Goal: Task Accomplishment & Management: Complete application form

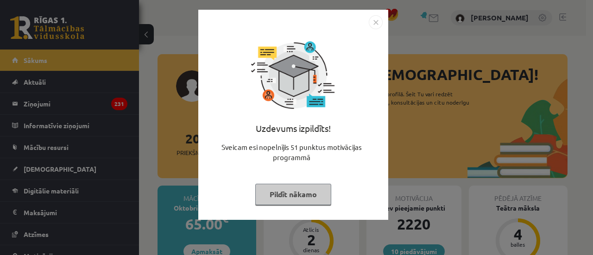
click at [310, 187] on button "Pildīt nākamo" at bounding box center [293, 194] width 76 height 21
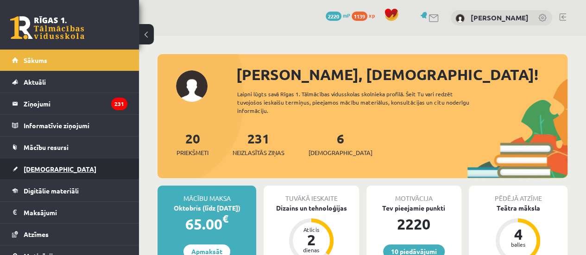
click at [59, 176] on link "[DEMOGRAPHIC_DATA]" at bounding box center [69, 168] width 115 height 21
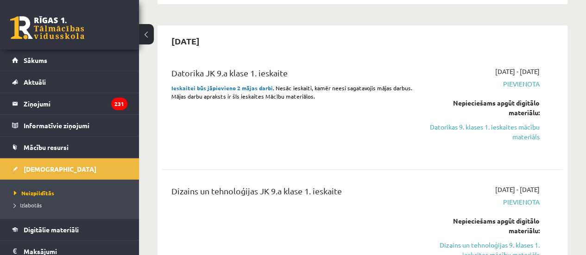
scroll to position [212, 0]
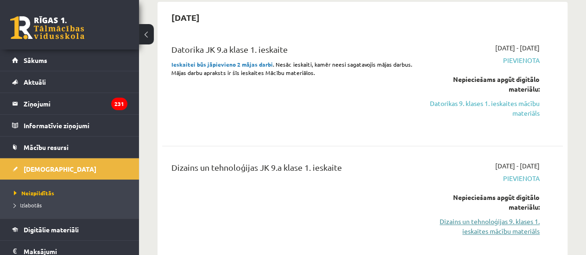
click at [494, 231] on link "Dizains un tehnoloģijas 9. klases 1. ieskaites mācību materiāls" at bounding box center [482, 226] width 113 height 19
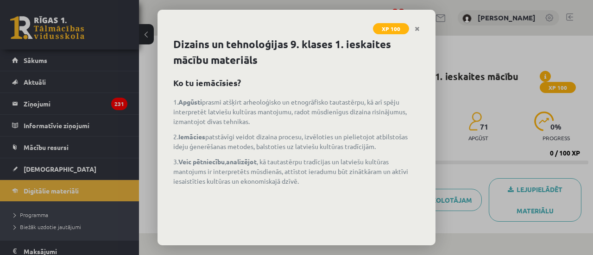
drag, startPoint x: 0, startPoint y: 0, endPoint x: 345, endPoint y: 29, distance: 345.9
click at [345, 29] on div "XP 100" at bounding box center [296, 23] width 278 height 27
drag, startPoint x: 0, startPoint y: 118, endPoint x: 6, endPoint y: 96, distance: 22.9
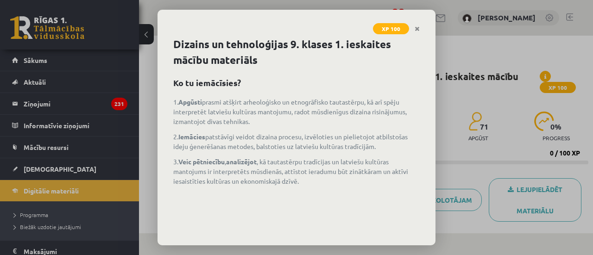
click at [5, 99] on div "XP 100 Dizains un tehnoloģijas 9. klases 1. ieskaites mācību materiāls Ko tu ie…" at bounding box center [296, 127] width 593 height 255
drag, startPoint x: 378, startPoint y: 73, endPoint x: 382, endPoint y: 64, distance: 9.9
click at [378, 72] on div "Dizains un tehnoloģijas 9. klases 1. ieskaites mācību materiāls Ko tu iemācīsie…" at bounding box center [296, 141] width 278 height 209
click at [421, 30] on link "Close" at bounding box center [417, 29] width 16 height 18
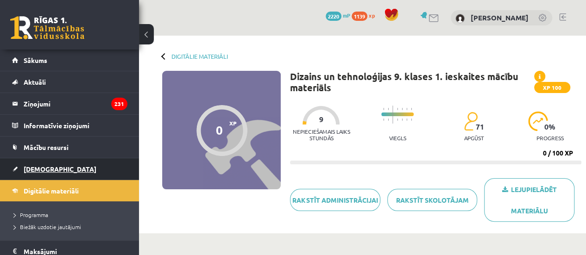
click at [57, 166] on link "[DEMOGRAPHIC_DATA]" at bounding box center [69, 168] width 115 height 21
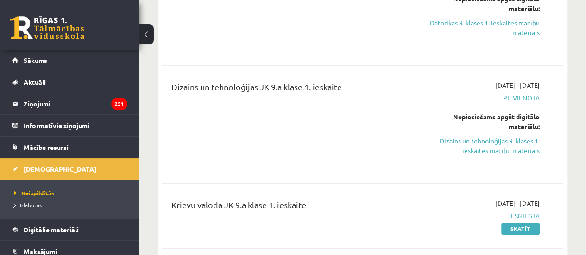
scroll to position [278, 0]
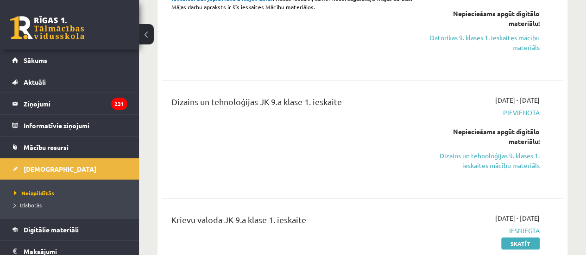
drag, startPoint x: 464, startPoint y: 164, endPoint x: 342, endPoint y: 30, distance: 181.3
click at [464, 164] on link "Dizains un tehnoloģijas 9. klases 1. ieskaites mācību materiāls" at bounding box center [482, 160] width 113 height 19
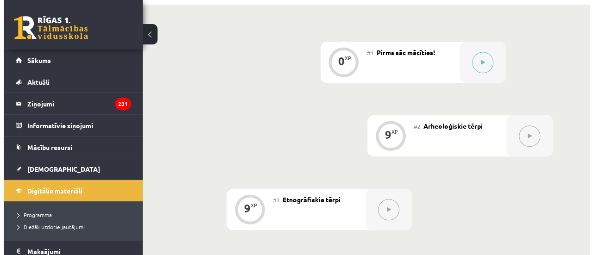
scroll to position [232, 0]
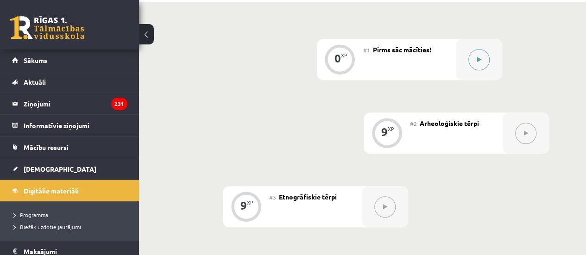
click at [478, 56] on button at bounding box center [478, 59] width 21 height 21
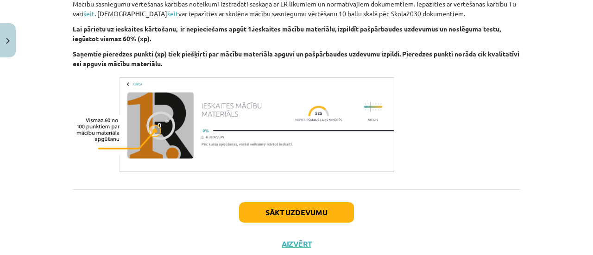
scroll to position [638, 0]
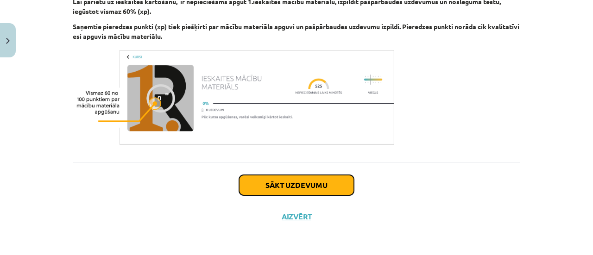
drag, startPoint x: 330, startPoint y: 182, endPoint x: 332, endPoint y: 177, distance: 5.4
click at [332, 179] on button "Sākt uzdevumu" at bounding box center [296, 185] width 115 height 20
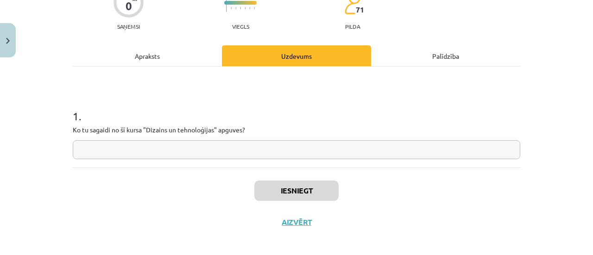
scroll to position [96, 0]
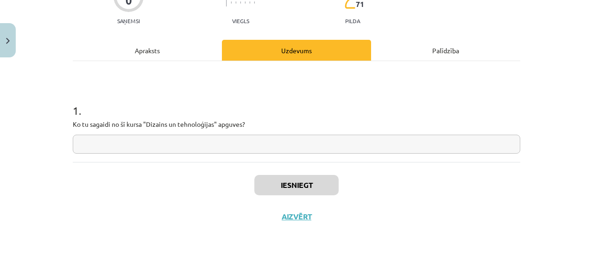
drag, startPoint x: 300, startPoint y: 147, endPoint x: 298, endPoint y: 141, distance: 6.2
click at [300, 142] on input "text" at bounding box center [296, 144] width 447 height 19
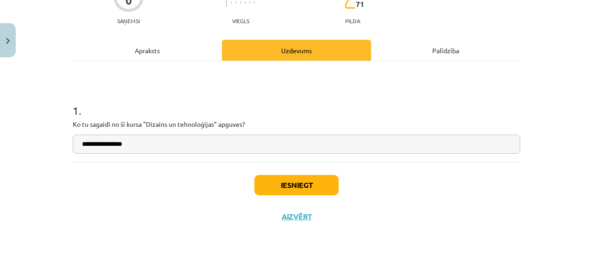
type input "**********"
click at [316, 185] on button "Iesniegt" at bounding box center [296, 185] width 84 height 20
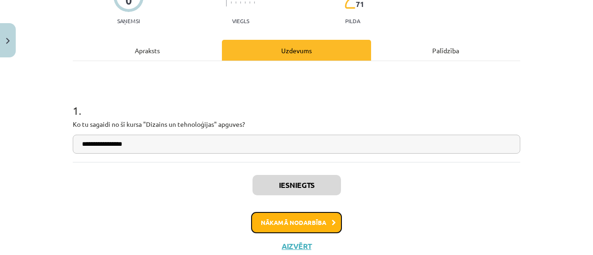
click at [325, 218] on button "Nākamā nodarbība" at bounding box center [296, 222] width 91 height 21
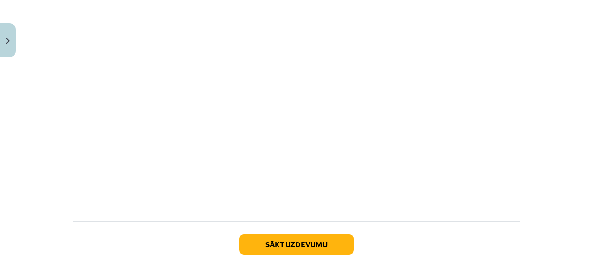
scroll to position [869, 0]
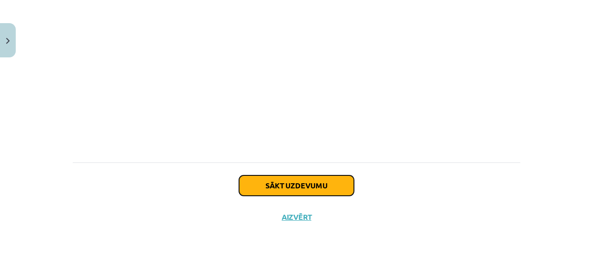
click at [319, 178] on button "Sākt uzdevumu" at bounding box center [296, 186] width 115 height 20
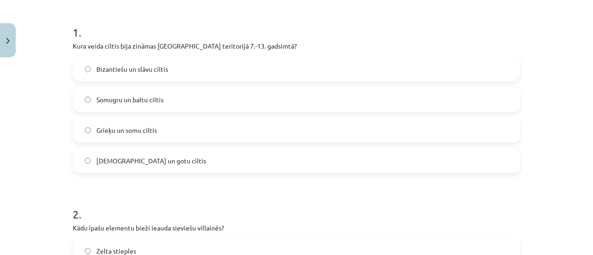
scroll to position [162, 0]
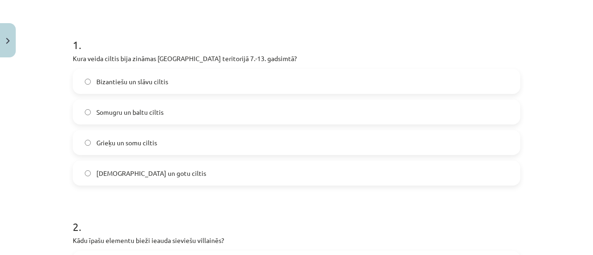
click at [182, 113] on label "Somugru un baltu ciltis" at bounding box center [297, 112] width 446 height 23
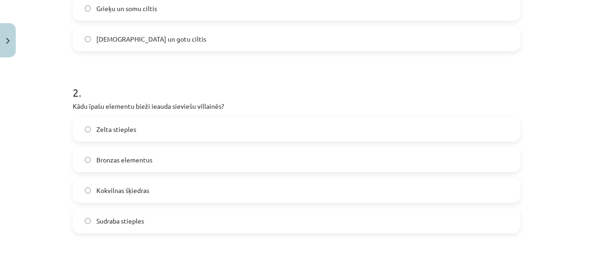
scroll to position [301, 0]
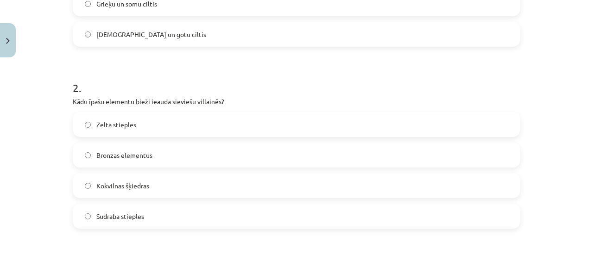
click at [159, 124] on label "Zelta stieples" at bounding box center [297, 124] width 446 height 23
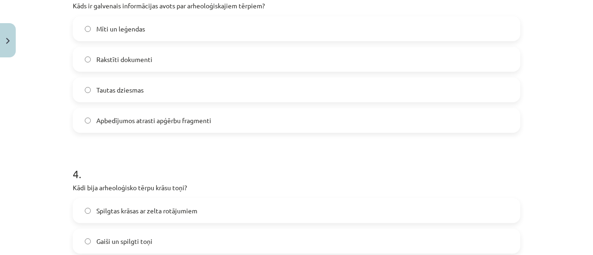
scroll to position [533, 0]
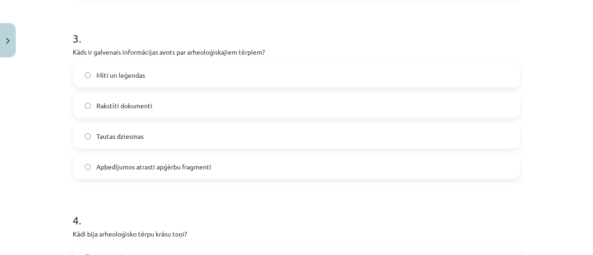
click at [215, 164] on label "Apbedījumos atrasti apģērbu fragmenti" at bounding box center [297, 166] width 446 height 23
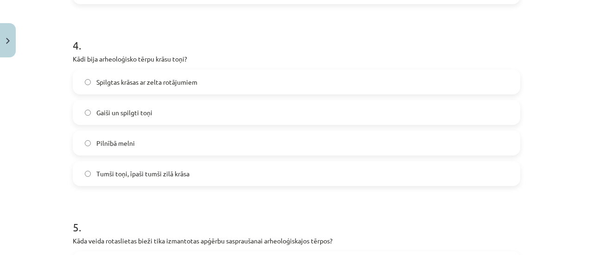
scroll to position [718, 0]
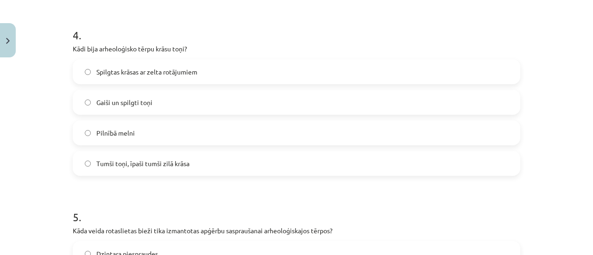
drag, startPoint x: 213, startPoint y: 167, endPoint x: 215, endPoint y: 160, distance: 7.8
click at [213, 167] on label "Tumši toņi, īpaši tumši zilā krāsa" at bounding box center [297, 163] width 446 height 23
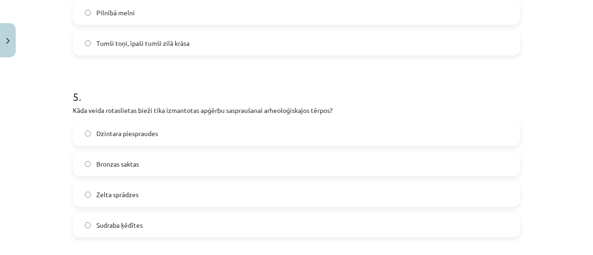
scroll to position [857, 0]
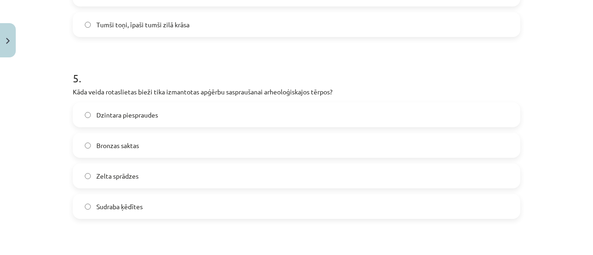
click at [178, 144] on label "Bronzas saktas" at bounding box center [297, 145] width 446 height 23
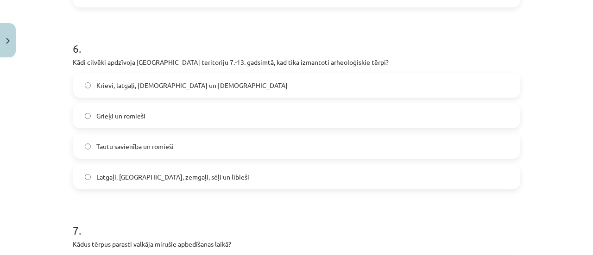
scroll to position [1089, 0]
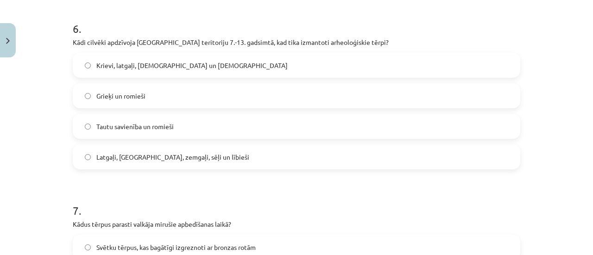
click at [251, 159] on label "Latgaļi, kurši, zemgaļi, sēļi un lībieši" at bounding box center [297, 156] width 446 height 23
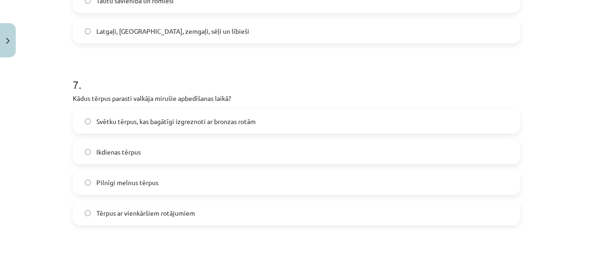
scroll to position [1228, 0]
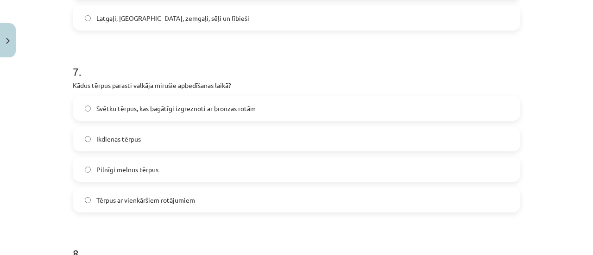
click at [218, 113] on label "Svētku tērpus, kas bagātīgi izgreznoti ar bronzas rotām" at bounding box center [297, 108] width 446 height 23
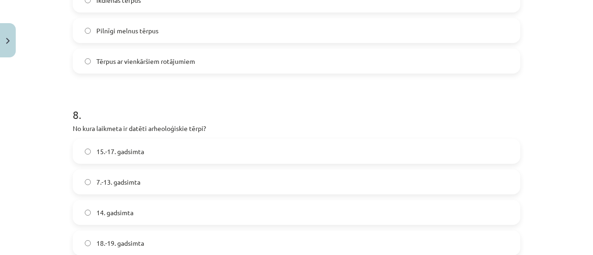
scroll to position [1413, 0]
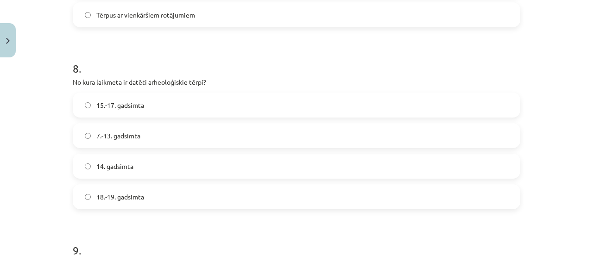
click at [165, 142] on label "7.-13. gadsimta" at bounding box center [297, 135] width 446 height 23
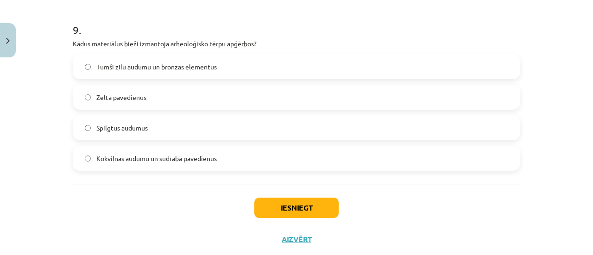
scroll to position [1644, 0]
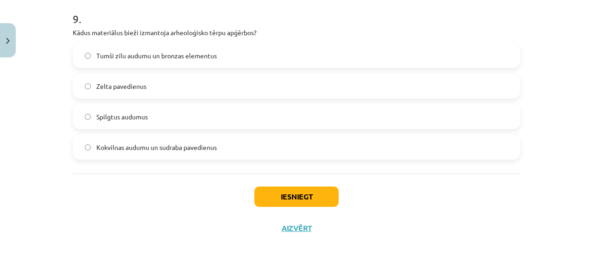
click at [269, 50] on label "Tumši zilu audumu un bronzas elementus" at bounding box center [297, 55] width 446 height 23
click at [289, 200] on button "Iesniegt" at bounding box center [296, 197] width 84 height 20
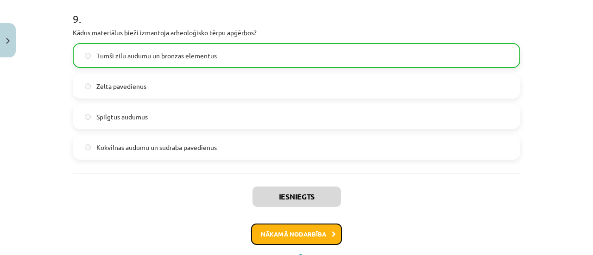
click at [264, 239] on button "Nākamā nodarbība" at bounding box center [296, 234] width 91 height 21
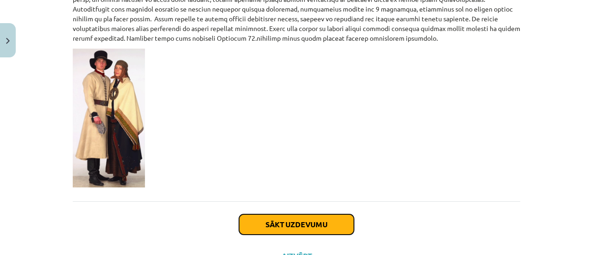
click at [296, 214] on button "Sākt uzdevumu" at bounding box center [296, 224] width 115 height 20
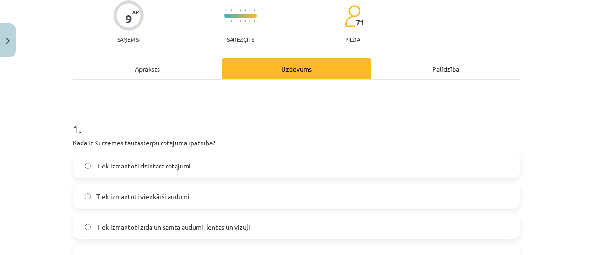
scroll to position [116, 0]
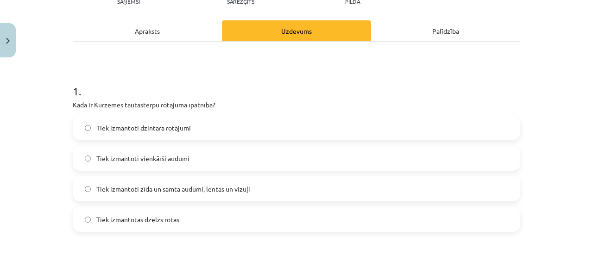
click at [275, 187] on label "Tiek izmantoti zīda un samta audumi, lentas un vizuļi" at bounding box center [297, 188] width 446 height 23
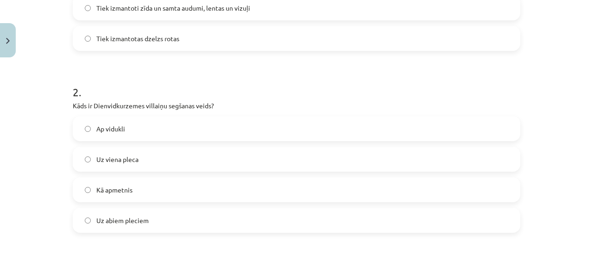
scroll to position [301, 0]
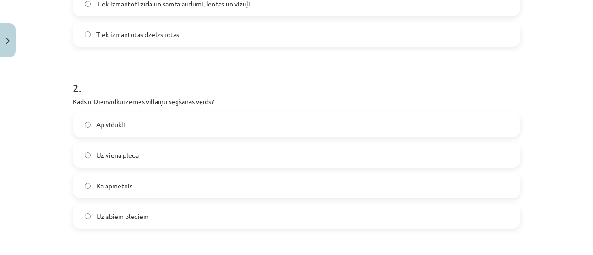
click at [153, 158] on label "Uz viena pleca" at bounding box center [297, 155] width 446 height 23
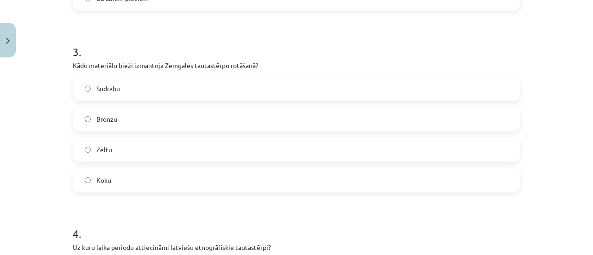
scroll to position [533, 0]
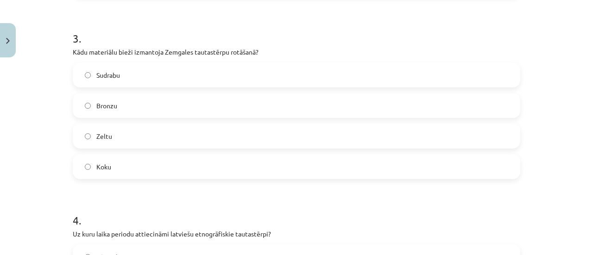
click at [180, 74] on label "Sudrabu" at bounding box center [297, 74] width 446 height 23
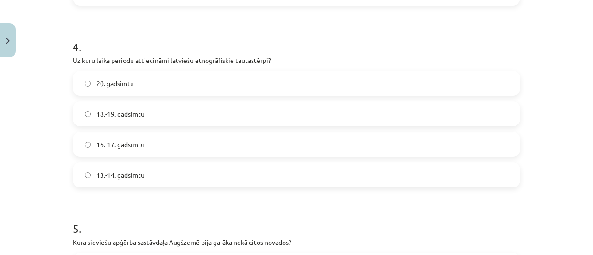
scroll to position [718, 0]
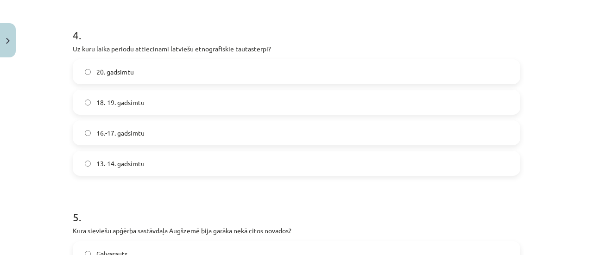
drag, startPoint x: 181, startPoint y: 101, endPoint x: 193, endPoint y: 89, distance: 16.7
click at [181, 101] on label "18.-19. gadsimtu" at bounding box center [297, 102] width 446 height 23
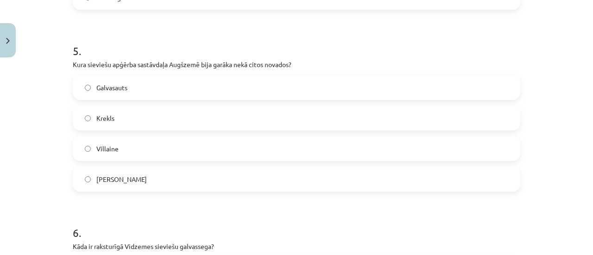
scroll to position [903, 0]
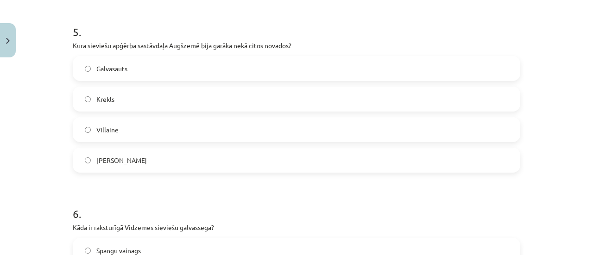
click at [188, 94] on label "Krekls" at bounding box center [297, 99] width 446 height 23
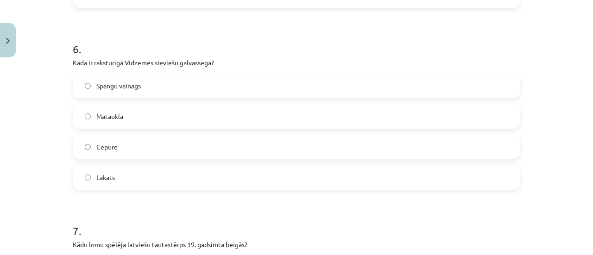
scroll to position [1089, 0]
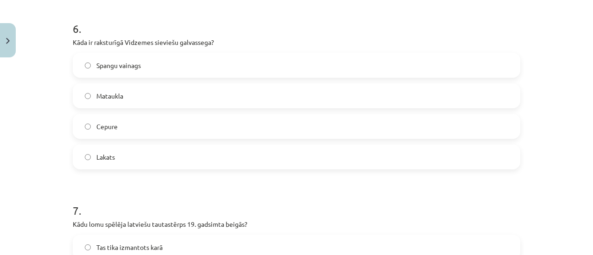
click at [179, 61] on label "Spangu vainags" at bounding box center [297, 65] width 446 height 23
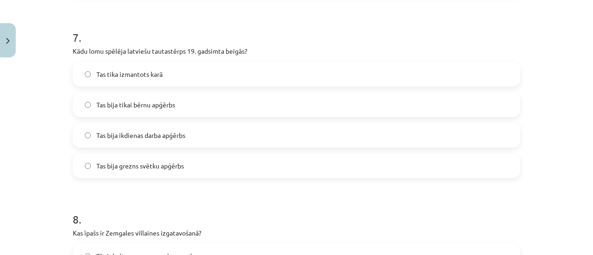
scroll to position [1274, 0]
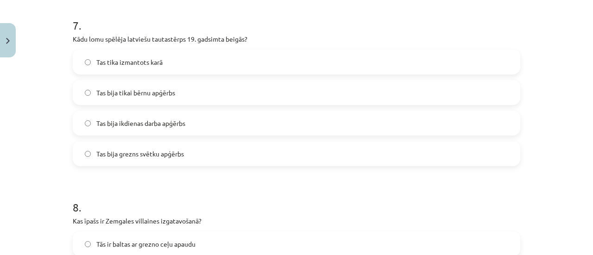
click at [198, 162] on label "Tas bija grezns svētku apģērbs" at bounding box center [297, 153] width 446 height 23
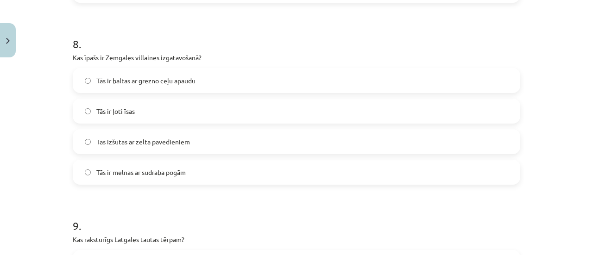
scroll to position [1459, 0]
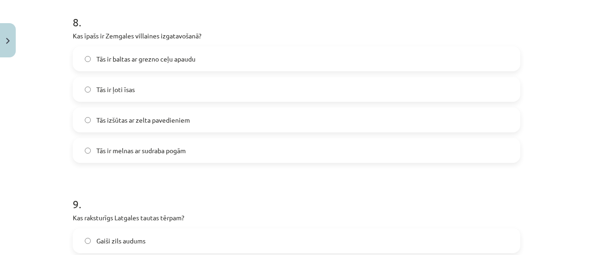
click at [220, 55] on label "Tās ir baltas ar grezno ceļu apaudu" at bounding box center [297, 58] width 446 height 23
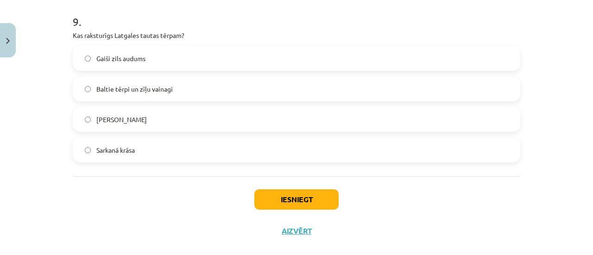
scroll to position [1644, 0]
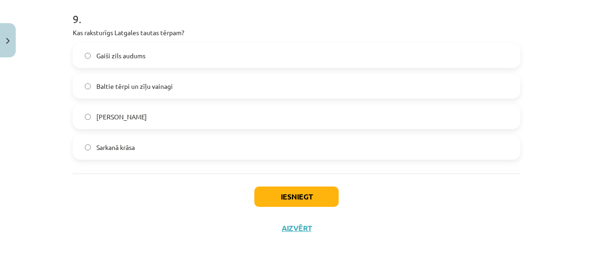
drag, startPoint x: 236, startPoint y: 142, endPoint x: 239, endPoint y: 137, distance: 5.8
click at [236, 140] on label "Sarkanā krāsa" at bounding box center [297, 147] width 446 height 23
click at [286, 199] on button "Iesniegt" at bounding box center [296, 197] width 84 height 20
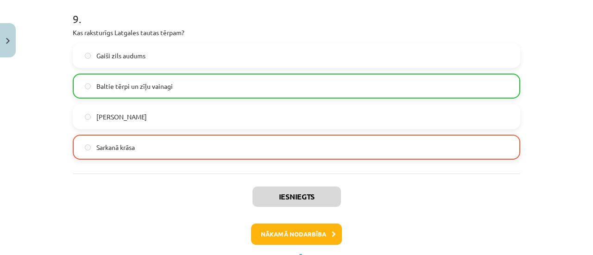
click at [370, 34] on p "Kas raksturīgs Latgales tautas tērpam?" at bounding box center [296, 33] width 447 height 10
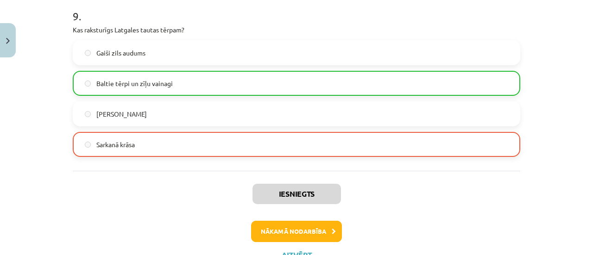
scroll to position [1685, 0]
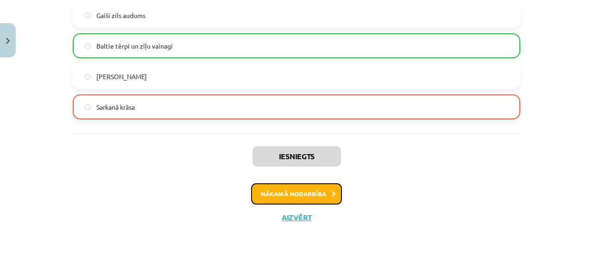
click at [278, 199] on button "Nākamā nodarbība" at bounding box center [296, 193] width 91 height 21
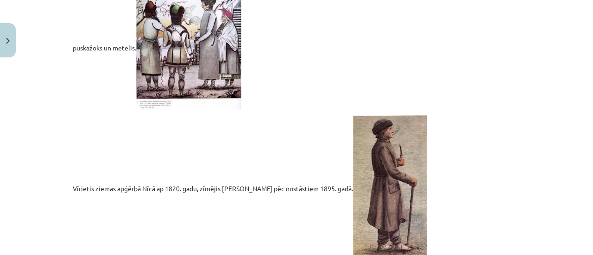
scroll to position [2058, 0]
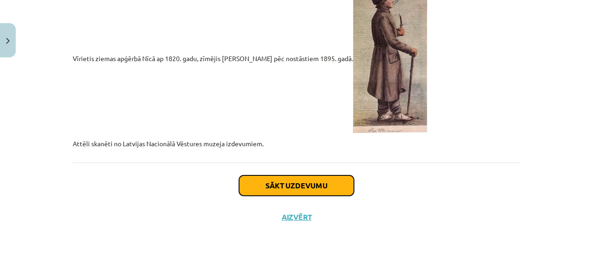
click at [303, 185] on button "Sākt uzdevumu" at bounding box center [296, 186] width 115 height 20
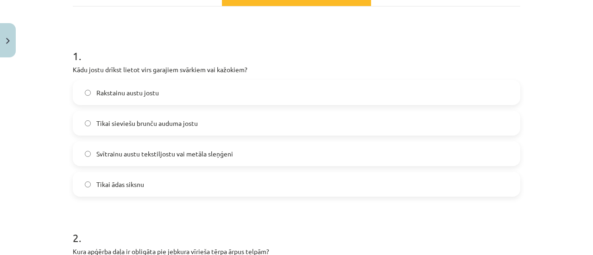
scroll to position [162, 0]
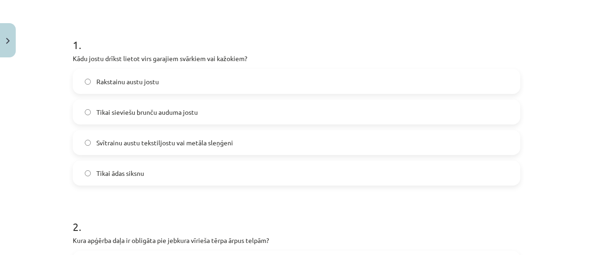
click at [261, 138] on label "Svītrainu austu tekstiljostu vai metāla sleņģeni" at bounding box center [297, 142] width 446 height 23
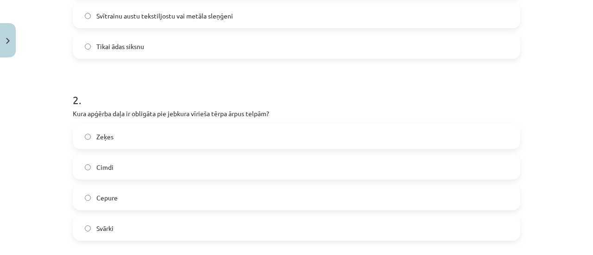
scroll to position [301, 0]
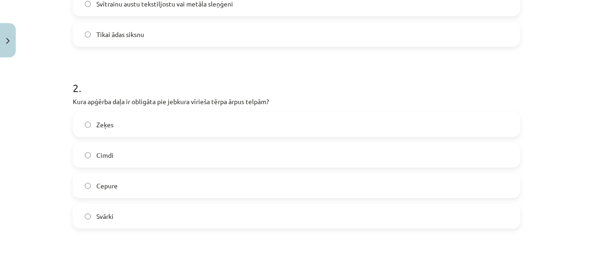
drag, startPoint x: 173, startPoint y: 190, endPoint x: 188, endPoint y: 170, distance: 25.2
click at [171, 188] on label "Cepure" at bounding box center [297, 185] width 446 height 23
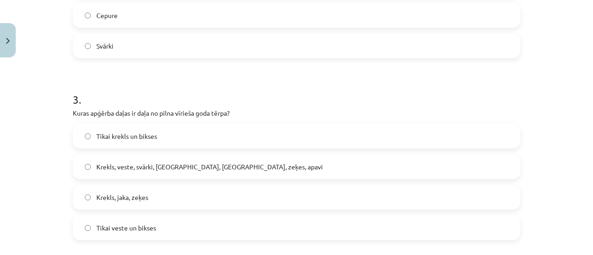
scroll to position [486, 0]
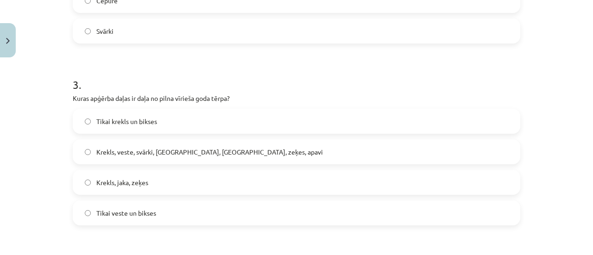
click at [272, 151] on label "Krekls, veste, svārki, cepure, josta, zeķes, apavi" at bounding box center [297, 151] width 446 height 23
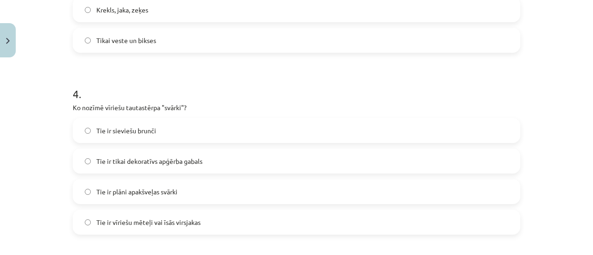
scroll to position [672, 0]
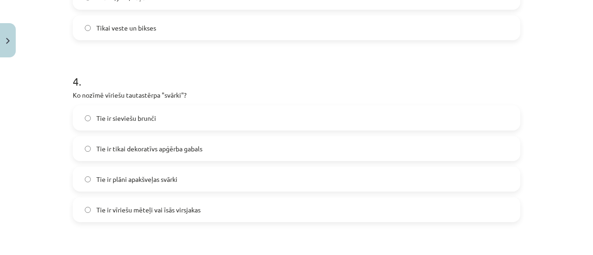
click at [217, 210] on label "Tie ir vīriešu mēteļi vai īsās virsjakas" at bounding box center [297, 209] width 446 height 23
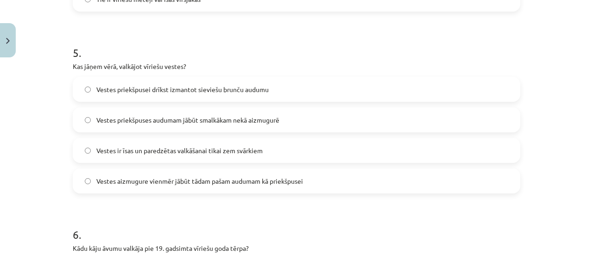
scroll to position [903, 0]
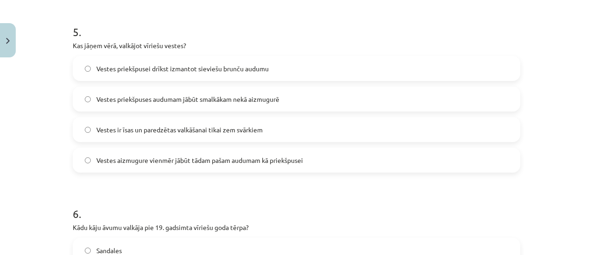
click at [304, 101] on label "Vestes priekšpuses audumam jābūt smalkākam nekā aizmugurē" at bounding box center [297, 99] width 446 height 23
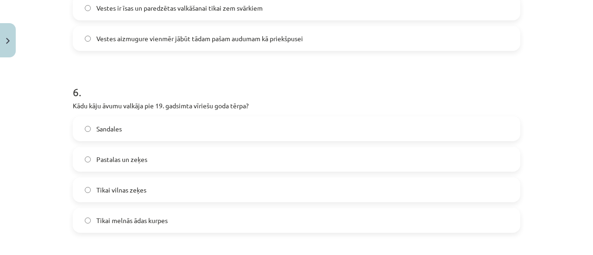
scroll to position [1042, 0]
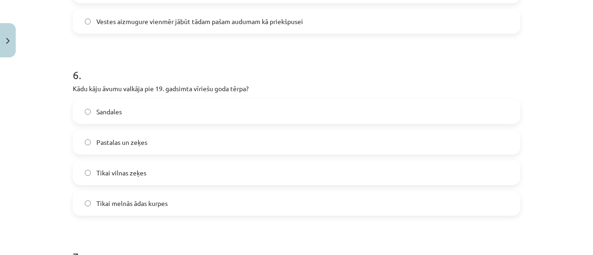
click at [157, 148] on label "Pastalas un zeķes" at bounding box center [297, 142] width 446 height 23
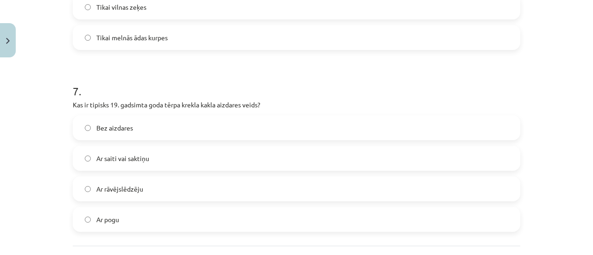
scroll to position [1228, 0]
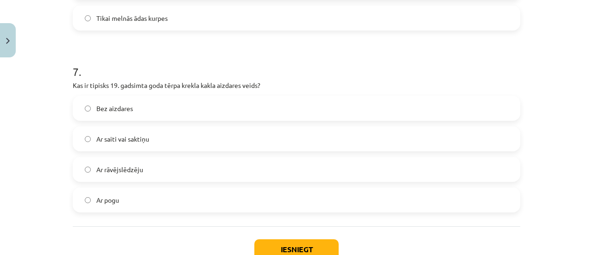
click at [187, 139] on label "Ar saiti vai saktiņu" at bounding box center [297, 138] width 446 height 23
click at [330, 248] on button "Iesniegt" at bounding box center [296, 249] width 84 height 20
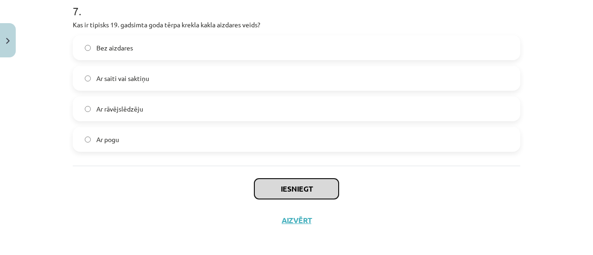
scroll to position [1291, 0]
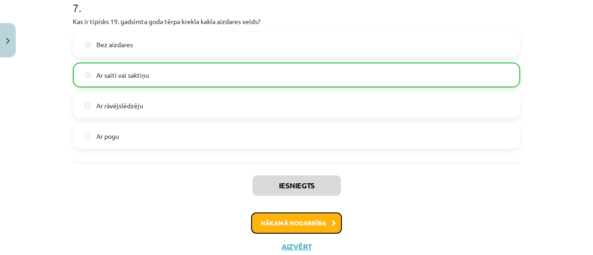
click at [302, 226] on button "Nākamā nodarbība" at bounding box center [296, 223] width 91 height 21
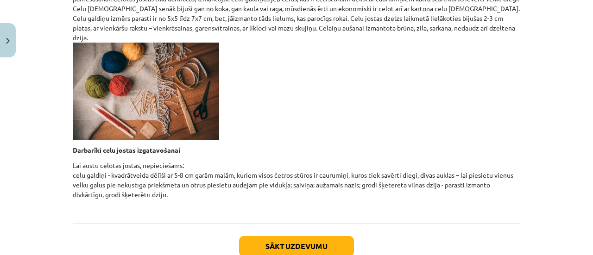
scroll to position [447, 0]
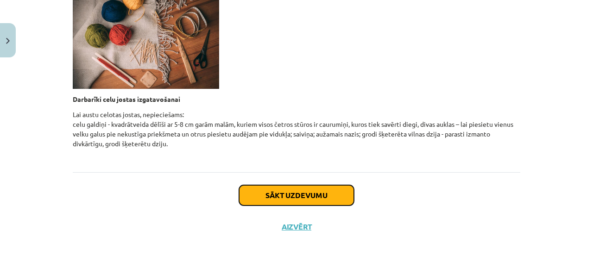
click at [265, 185] on button "Sākt uzdevumu" at bounding box center [296, 195] width 115 height 20
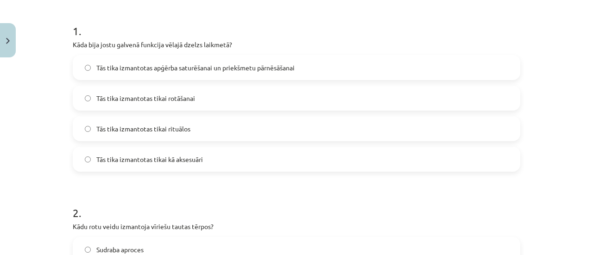
scroll to position [162, 0]
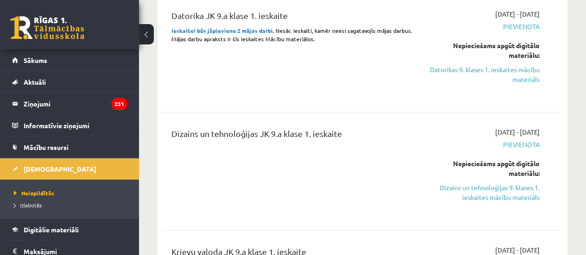
scroll to position [278, 0]
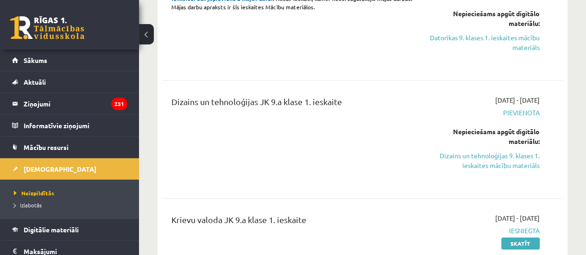
drag, startPoint x: 505, startPoint y: 158, endPoint x: 337, endPoint y: 28, distance: 212.3
click at [504, 158] on link "Dizains un tehnoloģijas 9. klases 1. ieskaites mācību materiāls" at bounding box center [482, 160] width 113 height 19
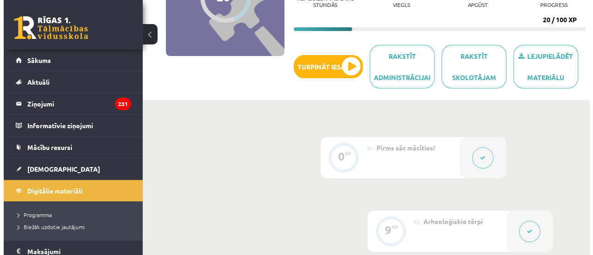
scroll to position [139, 0]
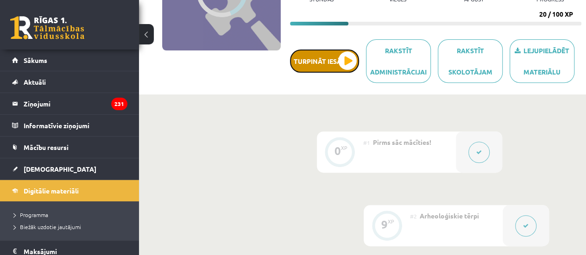
click at [354, 68] on button "Turpināt iesākto" at bounding box center [324, 61] width 69 height 23
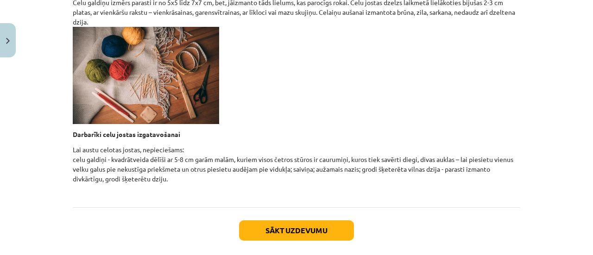
scroll to position [447, 0]
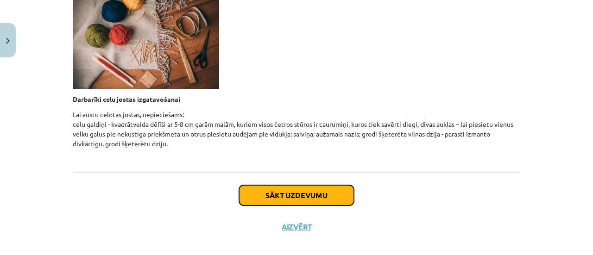
click at [281, 185] on button "Sākt uzdevumu" at bounding box center [296, 195] width 115 height 20
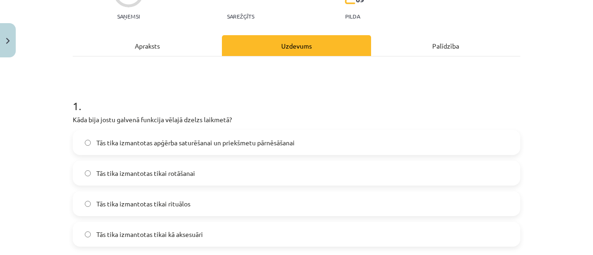
scroll to position [116, 0]
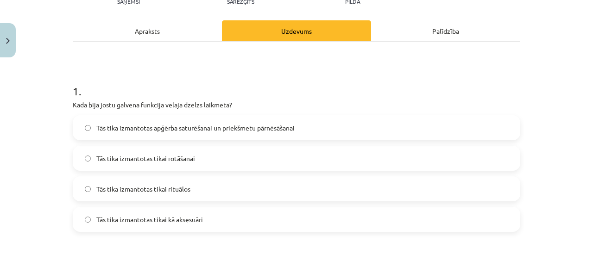
click at [308, 121] on label "Tās tika izmantotas apģērba saturēšanai un priekšmetu pārnēsāšanai" at bounding box center [297, 127] width 446 height 23
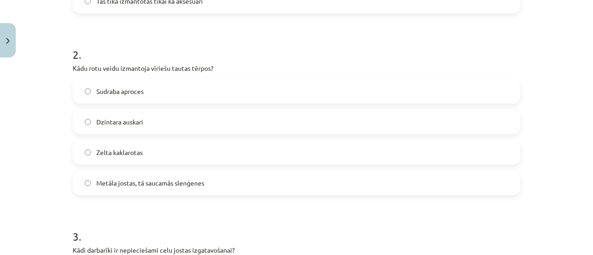
scroll to position [347, 0]
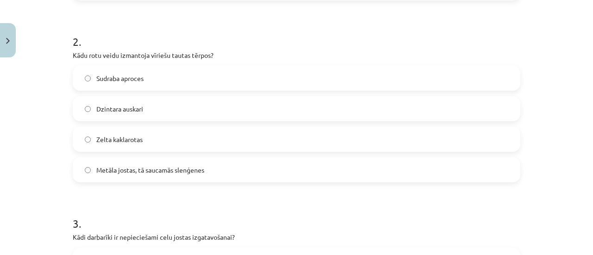
click at [242, 173] on label "Metāla jostas, tā saucamās slenģenes" at bounding box center [297, 169] width 446 height 23
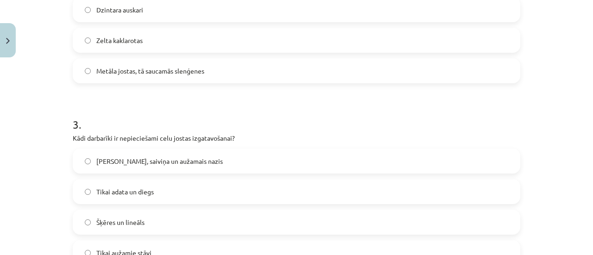
scroll to position [486, 0]
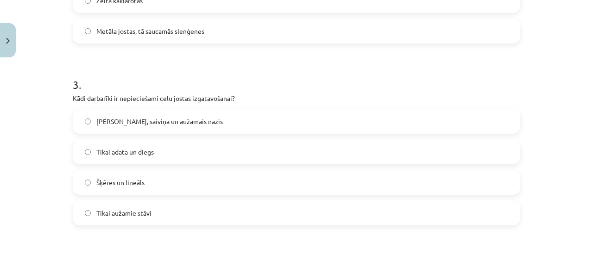
click at [193, 124] on span "Celu galdiņi, saiviņa un aužamais nazis" at bounding box center [159, 122] width 126 height 10
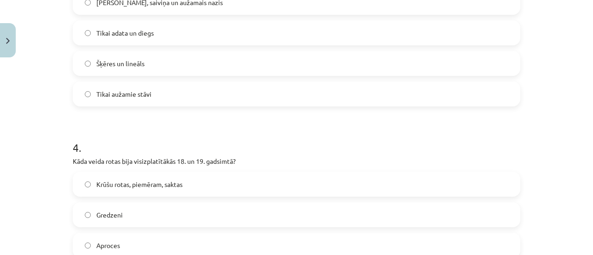
scroll to position [672, 0]
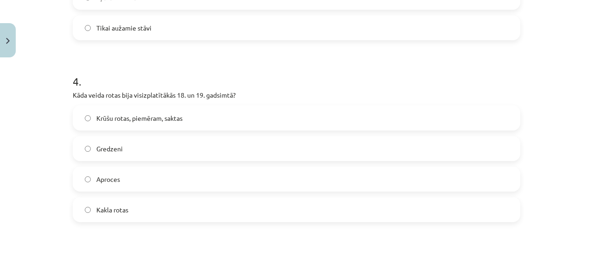
click at [199, 120] on label "Krūšu rotas, piemēram, saktas" at bounding box center [297, 118] width 446 height 23
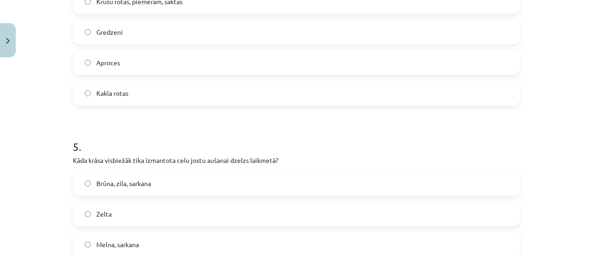
scroll to position [857, 0]
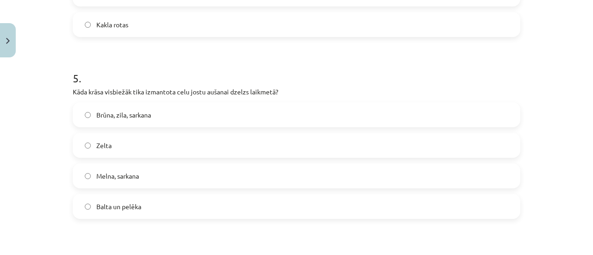
click at [187, 119] on label "Brūna, zila, sarkana" at bounding box center [297, 114] width 446 height 23
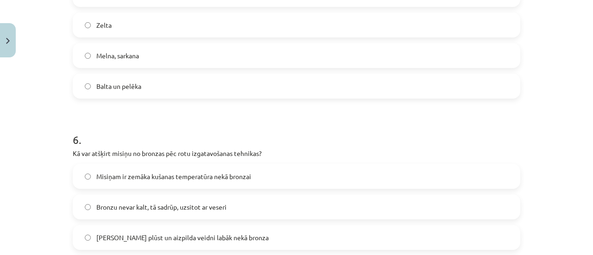
scroll to position [1089, 0]
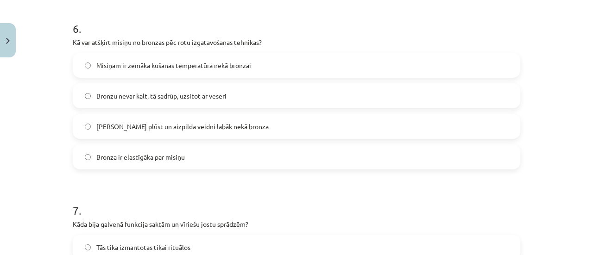
click at [263, 62] on label "Misiņam ir zemāka kušanas temperatūra nekā bronzai" at bounding box center [297, 65] width 446 height 23
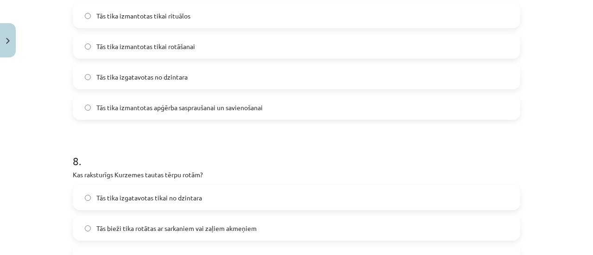
scroll to position [1274, 0]
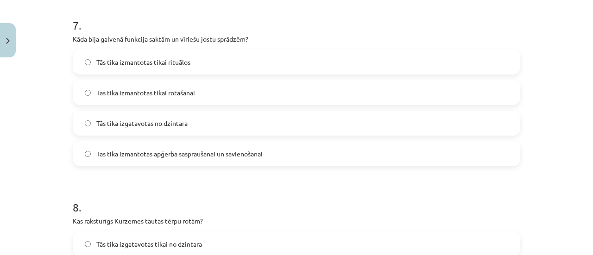
click at [288, 155] on label "Tās tika izmantotas apģērba saspraušanai un savienošanai" at bounding box center [297, 153] width 446 height 23
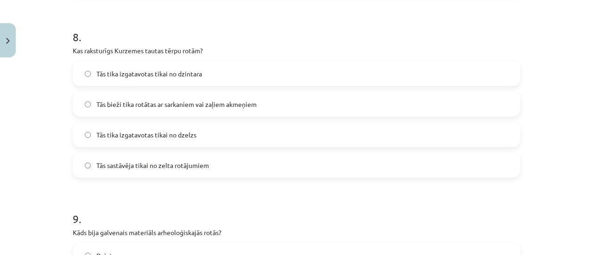
scroll to position [1459, 0]
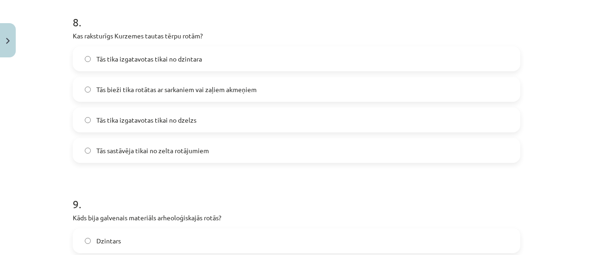
click at [277, 86] on label "Tās bieži tika rotātas ar sarkaniem vai zaļiem akmeņiem" at bounding box center [297, 89] width 446 height 23
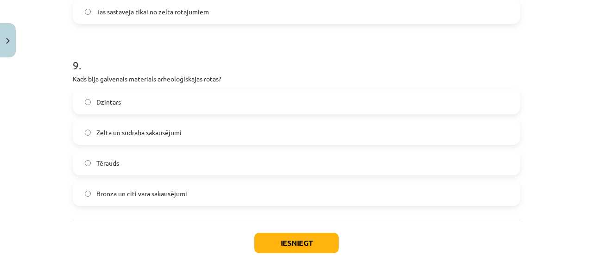
scroll to position [1644, 0]
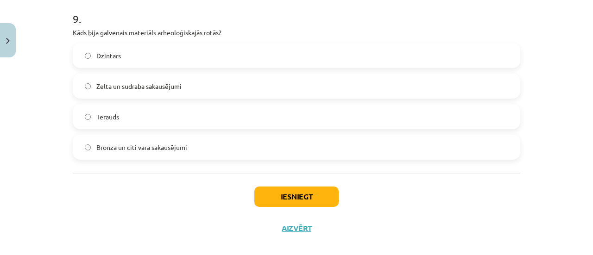
click at [220, 140] on label "Bronza un citi vara sakausējumi" at bounding box center [297, 147] width 446 height 23
click at [307, 193] on button "Iesniegt" at bounding box center [296, 197] width 84 height 20
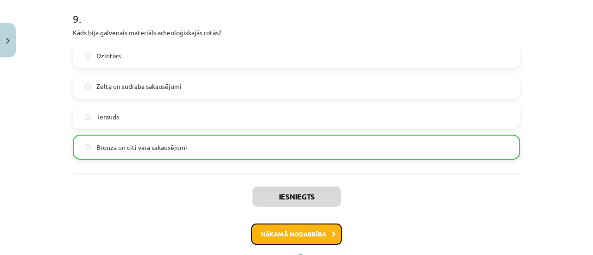
click at [297, 237] on button "Nākamā nodarbība" at bounding box center [296, 234] width 91 height 21
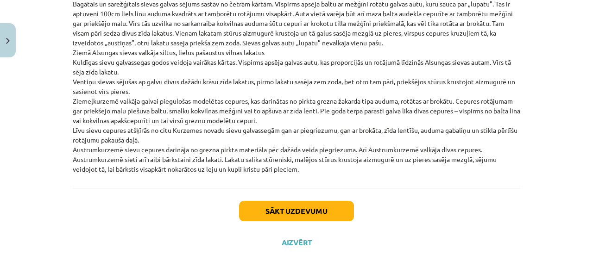
scroll to position [2210, 0]
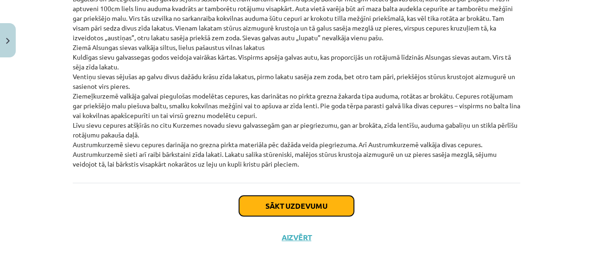
click at [318, 196] on button "Sākt uzdevumu" at bounding box center [296, 206] width 115 height 20
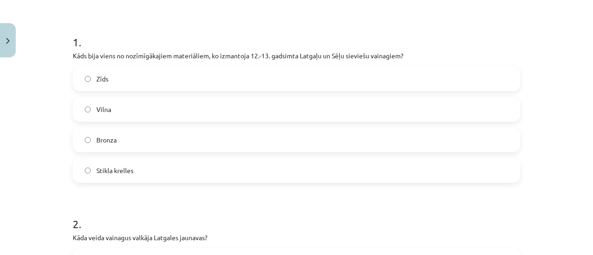
scroll to position [184, 0]
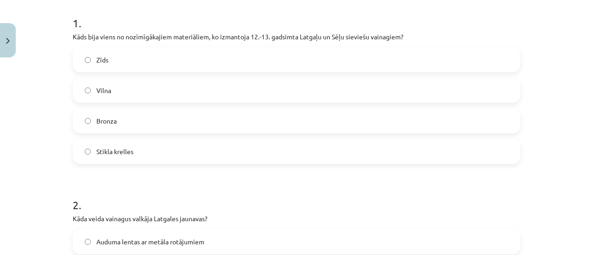
drag, startPoint x: 209, startPoint y: 128, endPoint x: 208, endPoint y: 124, distance: 4.7
click at [208, 126] on label "Bronza" at bounding box center [297, 120] width 446 height 23
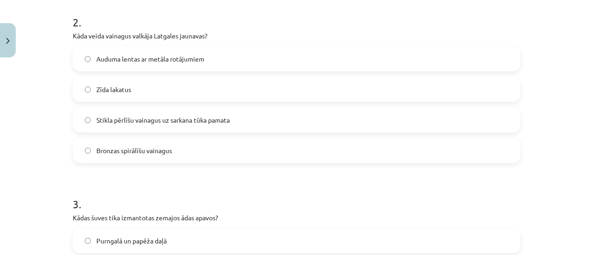
scroll to position [369, 0]
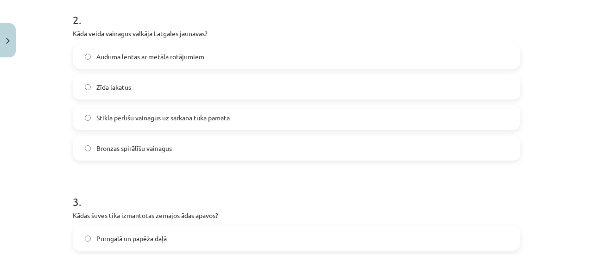
click at [212, 121] on span "Stikla pērlīšu vainagus uz sarkana tūka pamata" at bounding box center [162, 118] width 133 height 10
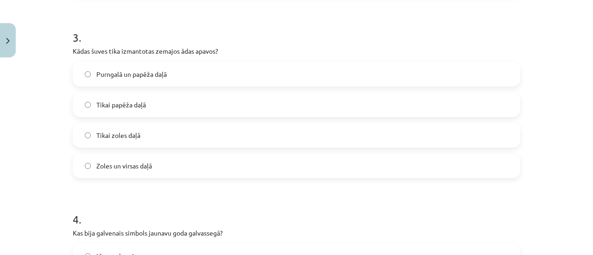
scroll to position [554, 0]
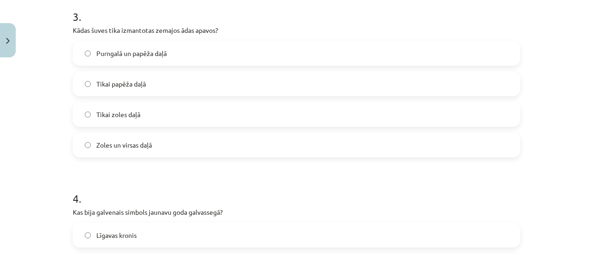
click at [202, 49] on label "Purngalā un papēža daļā" at bounding box center [297, 53] width 446 height 23
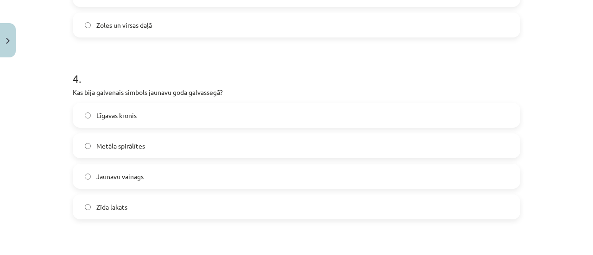
scroll to position [693, 0]
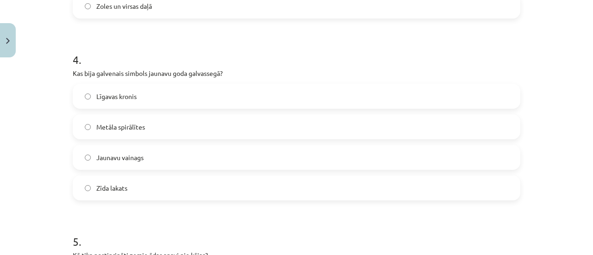
click at [181, 150] on label "Jaunavu vainags" at bounding box center [297, 157] width 446 height 23
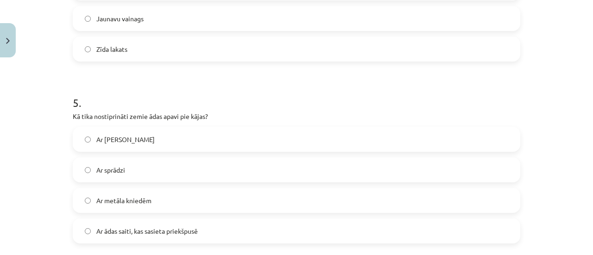
scroll to position [879, 0]
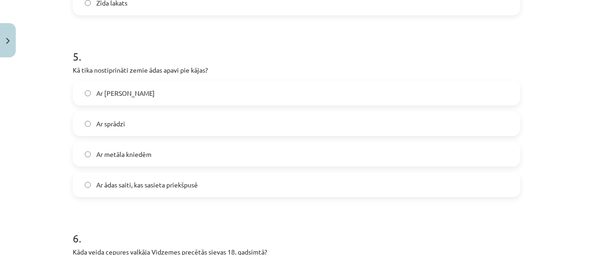
drag, startPoint x: 228, startPoint y: 193, endPoint x: 229, endPoint y: 182, distance: 11.2
click at [228, 192] on label "Ar ādas saiti, kas sasieta priekšpusē" at bounding box center [297, 184] width 446 height 23
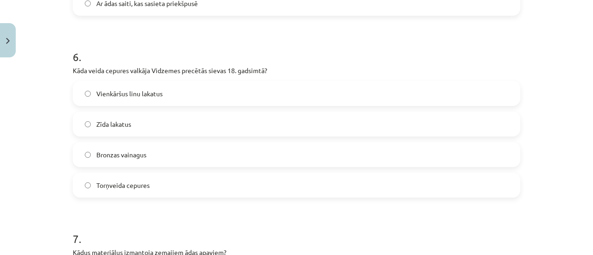
scroll to position [1064, 0]
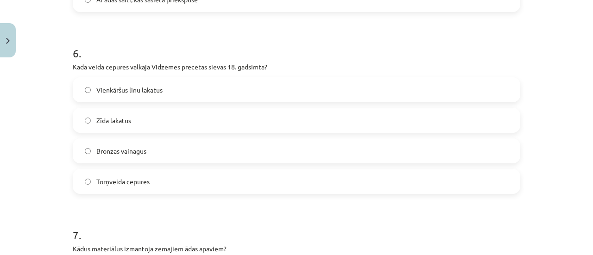
click at [188, 175] on label "Torņveida cepures" at bounding box center [297, 181] width 446 height 23
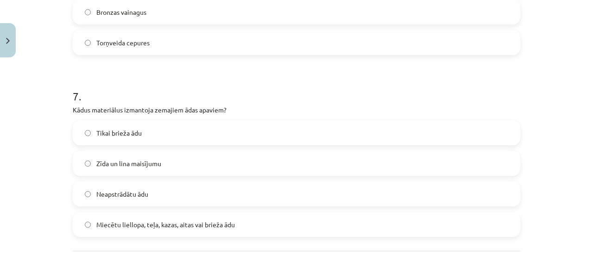
scroll to position [1249, 0]
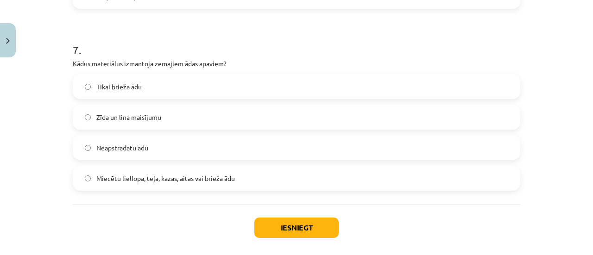
click at [262, 175] on label "Miecētu liellopa, teļa, kazas, aitas vai brieža ādu" at bounding box center [297, 178] width 446 height 23
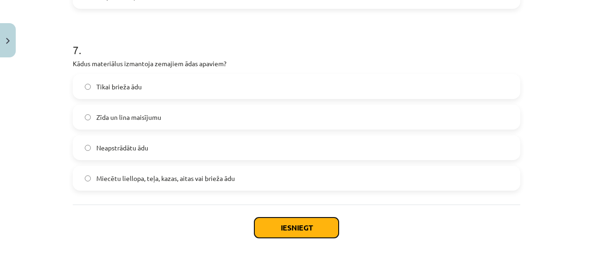
click at [296, 224] on button "Iesniegt" at bounding box center [296, 228] width 84 height 20
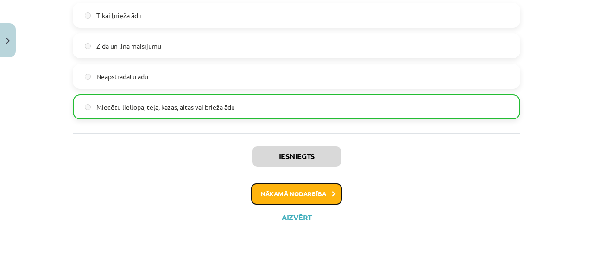
click at [310, 194] on button "Nākamā nodarbība" at bounding box center [296, 193] width 91 height 21
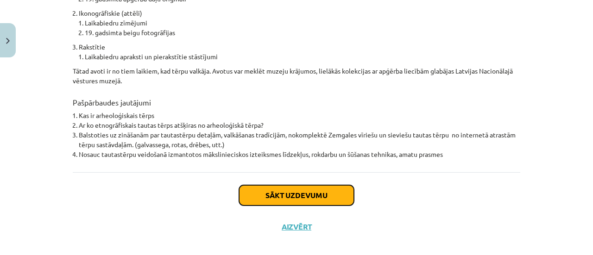
click at [325, 185] on button "Sākt uzdevumu" at bounding box center [296, 195] width 115 height 20
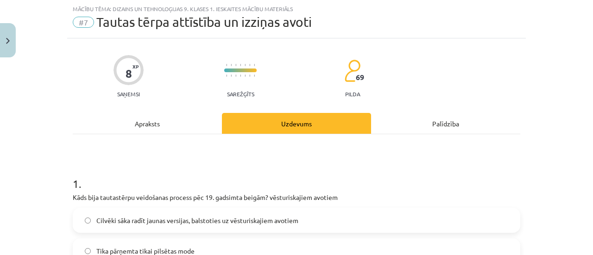
scroll to position [162, 0]
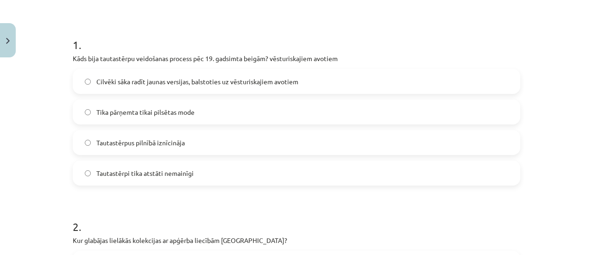
click at [282, 82] on span "Cilvēki sāka radīt jaunas versijas, balstoties uz vēsturiskajiem avotiem" at bounding box center [197, 82] width 202 height 10
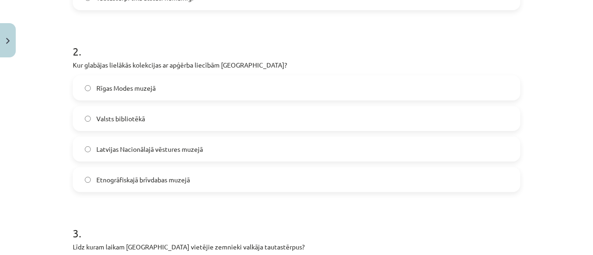
scroll to position [347, 0]
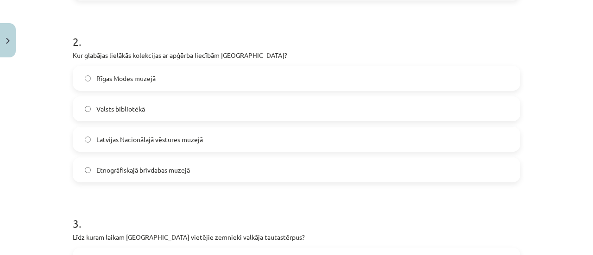
drag, startPoint x: 235, startPoint y: 144, endPoint x: 235, endPoint y: 139, distance: 5.1
click at [235, 142] on label "Latvijas Nacionālajā vēstures muzejā" at bounding box center [297, 139] width 446 height 23
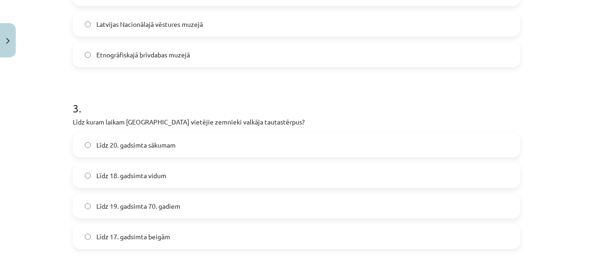
scroll to position [486, 0]
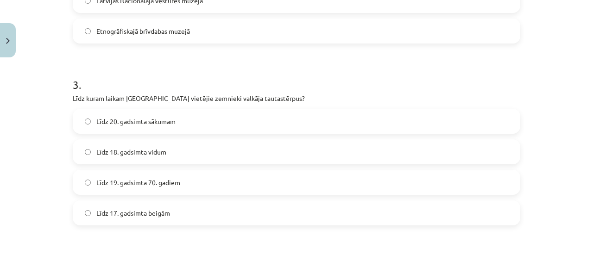
click at [191, 185] on label "Līdz 19. gadsimta 70. gadiem" at bounding box center [297, 182] width 446 height 23
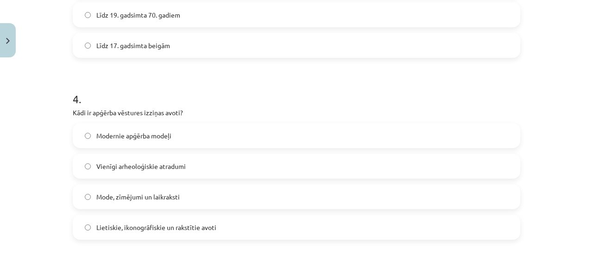
scroll to position [672, 0]
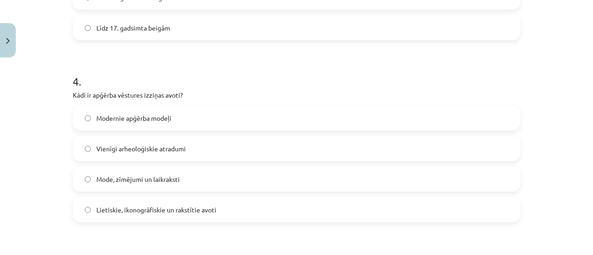
click at [246, 208] on label "Lietiskie, ikonogrāfiskie un rakstītie avoti" at bounding box center [297, 209] width 446 height 23
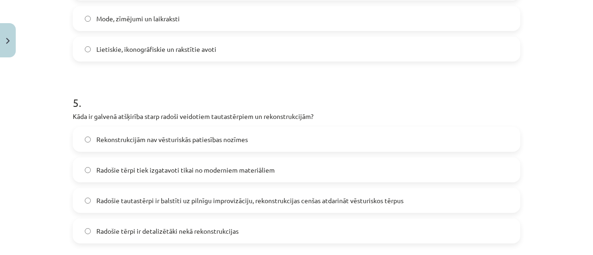
scroll to position [857, 0]
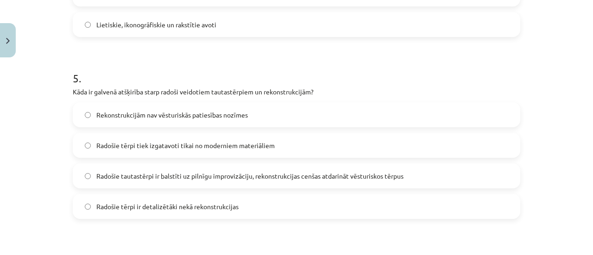
click at [299, 169] on label "Radošie tautastērpi ir balstīti uz pilnīgu improvizāciju, rekonstrukcijas cenša…" at bounding box center [297, 175] width 446 height 23
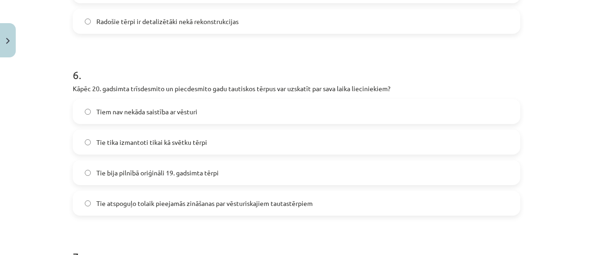
scroll to position [1089, 0]
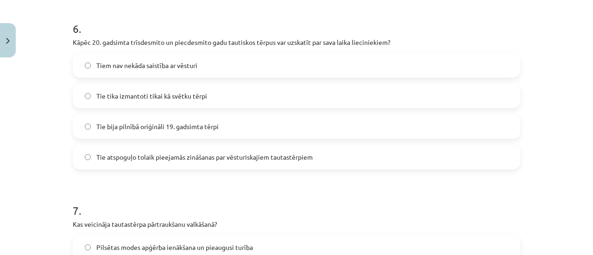
click at [278, 158] on span "Tie atspoguļo tolaik pieejamās zināšanas par vēsturiskajiem tautastērpiem" at bounding box center [204, 157] width 216 height 10
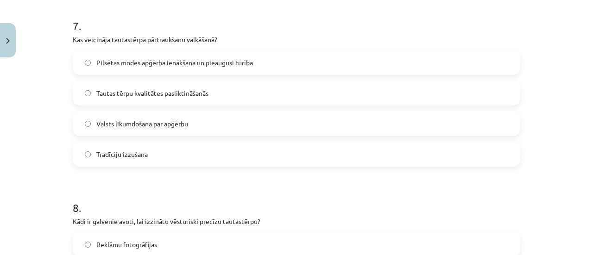
scroll to position [1274, 0]
click at [277, 67] on label "Pilsētas modes apģērba ienākšana un pieaugusi turība" at bounding box center [297, 61] width 446 height 23
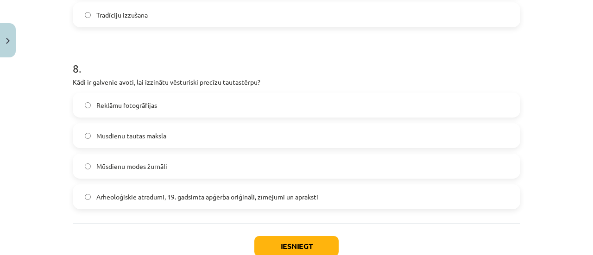
scroll to position [1459, 0]
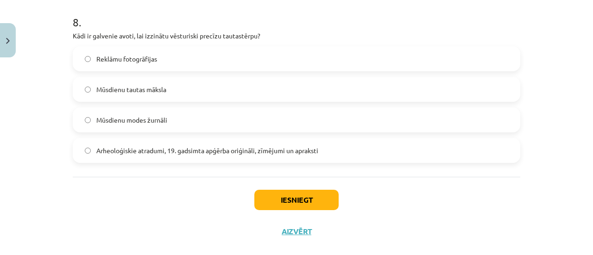
click at [345, 153] on label "Arheoloģiskie atradumi, 19. gadsimta apģērba oriģināli, zīmējumi un apraksti" at bounding box center [297, 150] width 446 height 23
click at [310, 195] on button "Iesniegt" at bounding box center [296, 200] width 84 height 20
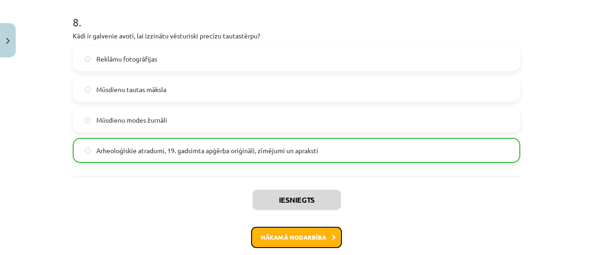
click at [322, 239] on button "Nākamā nodarbība" at bounding box center [296, 237] width 91 height 21
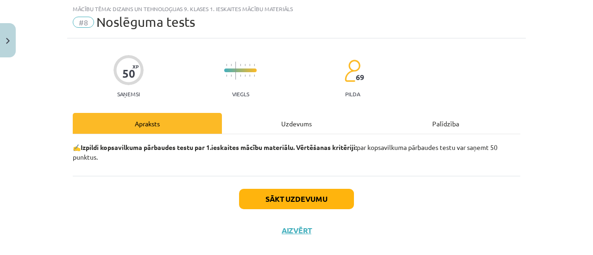
scroll to position [23, 0]
click at [341, 191] on button "Sākt uzdevumu" at bounding box center [296, 199] width 115 height 20
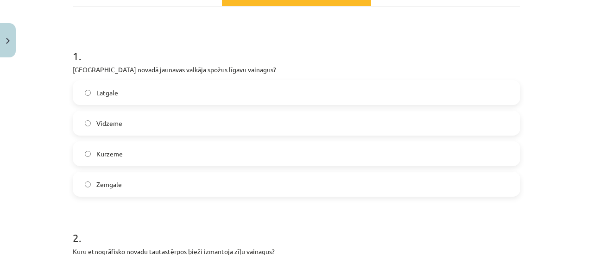
scroll to position [162, 0]
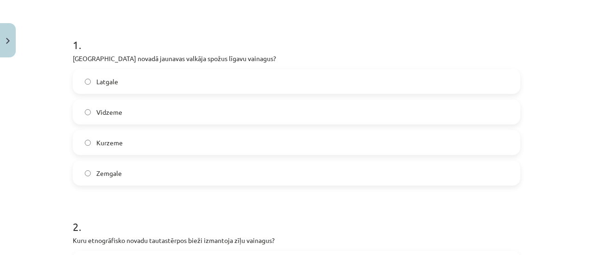
click at [186, 139] on label "Kurzeme" at bounding box center [297, 142] width 446 height 23
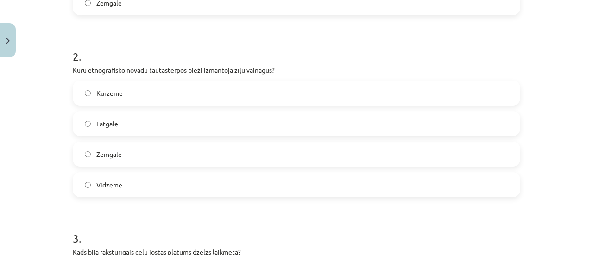
scroll to position [347, 0]
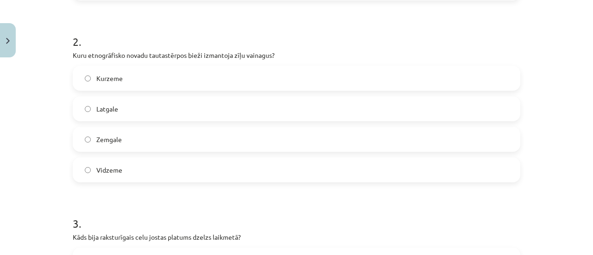
click at [214, 112] on label "Latgale" at bounding box center [297, 108] width 446 height 23
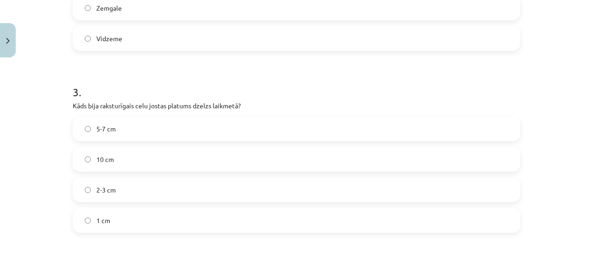
scroll to position [533, 0]
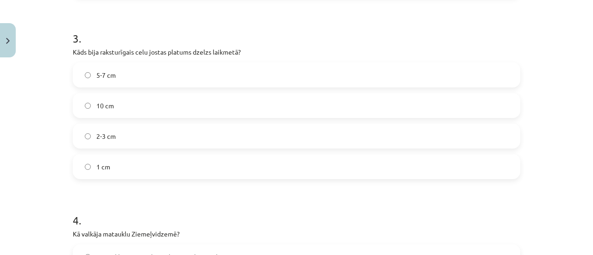
click at [194, 136] on label "2-3 cm" at bounding box center [297, 136] width 446 height 23
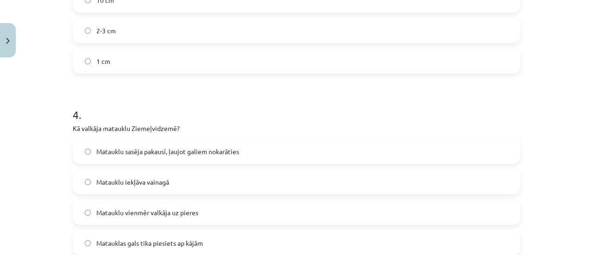
scroll to position [672, 0]
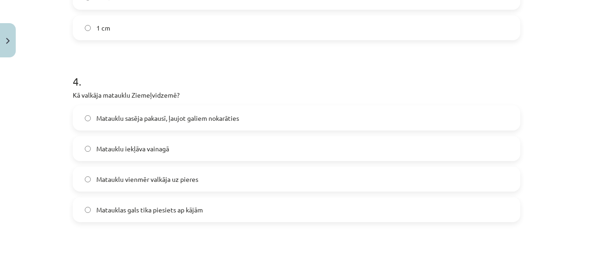
click at [265, 117] on label "Matauklu sasēja pakausī, ļaujot galiem nokarāties" at bounding box center [297, 118] width 446 height 23
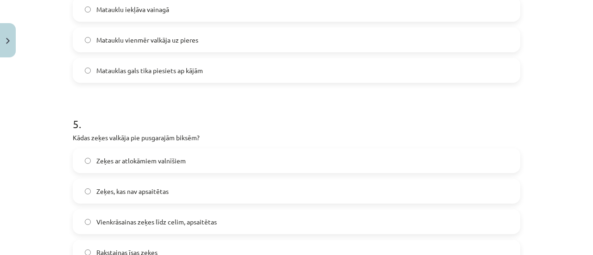
scroll to position [857, 0]
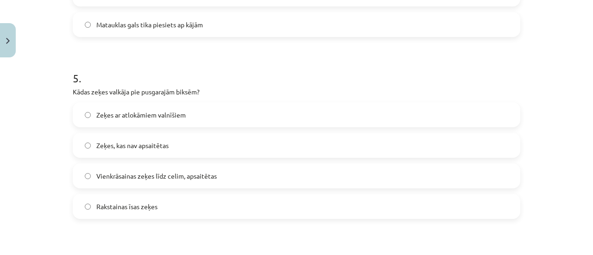
click at [234, 174] on label "Vienkrāsainas zeķes līdz celim, apsaitētas" at bounding box center [297, 175] width 446 height 23
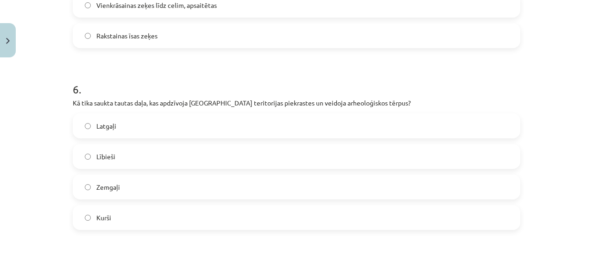
scroll to position [1042, 0]
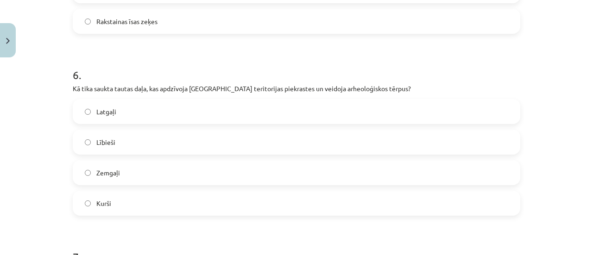
click at [155, 145] on label "Lībieši" at bounding box center [297, 142] width 446 height 23
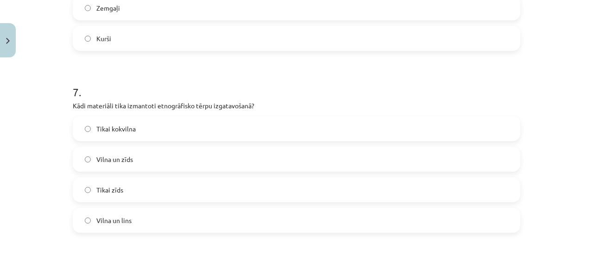
scroll to position [1228, 0]
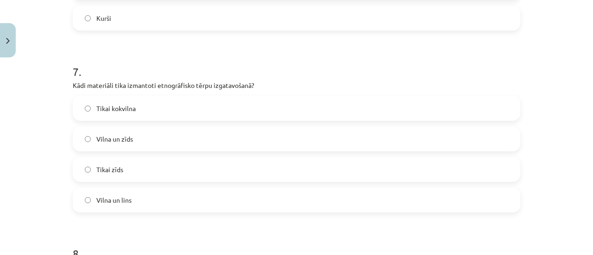
click at [166, 134] on label "Vilna un zīds" at bounding box center [297, 138] width 446 height 23
click at [165, 199] on label "Vilna un lins" at bounding box center [297, 200] width 446 height 23
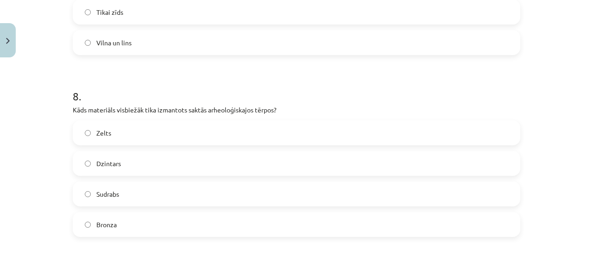
scroll to position [1413, 0]
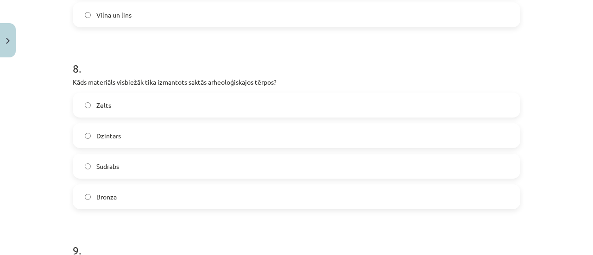
click at [172, 191] on label "Bronza" at bounding box center [297, 196] width 446 height 23
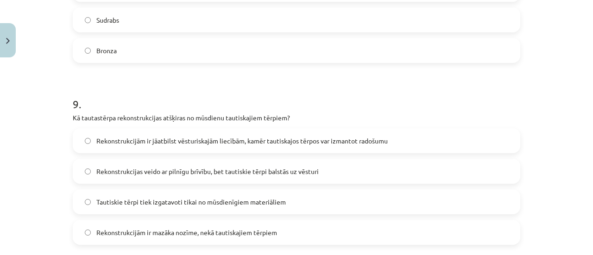
scroll to position [1598, 0]
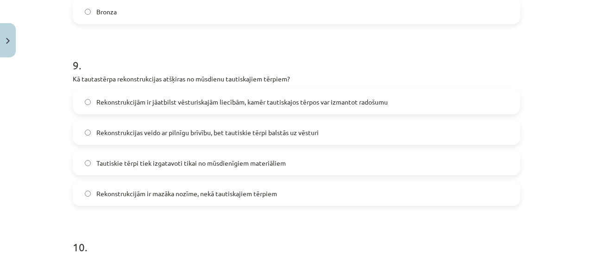
click at [237, 97] on span "Rekonstrukcijām ir jāatbilst vēsturiskajām liecībām, kamēr tautiskajos tērpos v…" at bounding box center [241, 102] width 291 height 10
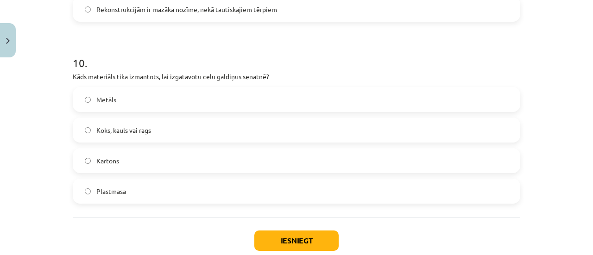
scroll to position [1783, 0]
click at [187, 124] on label "Koks, kauls vai rags" at bounding box center [297, 129] width 446 height 23
click at [287, 234] on button "Iesniegt" at bounding box center [296, 240] width 84 height 20
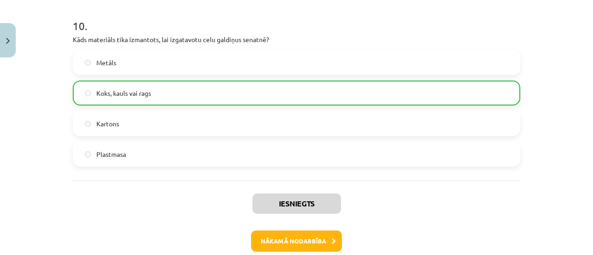
scroll to position [1867, 0]
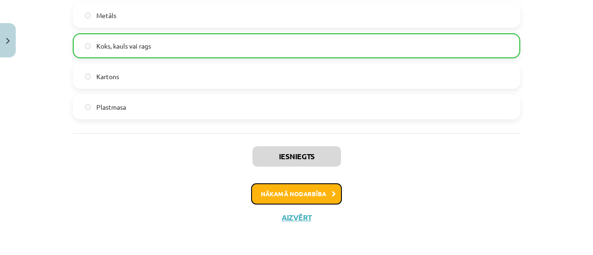
click at [299, 201] on button "Nākamā nodarbība" at bounding box center [296, 193] width 91 height 21
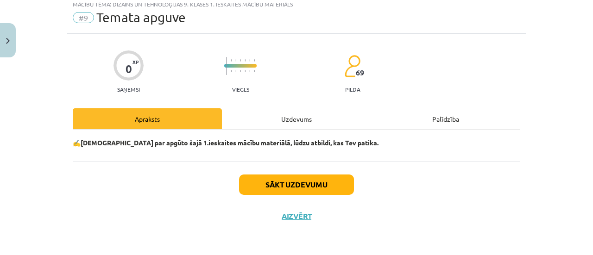
scroll to position [23, 0]
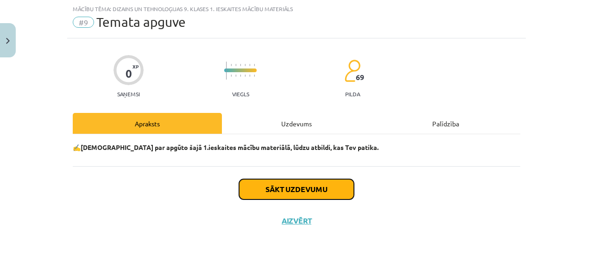
click at [307, 189] on button "Sākt uzdevumu" at bounding box center [296, 189] width 115 height 20
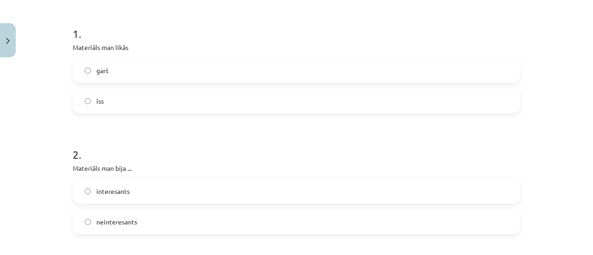
scroll to position [175, 0]
click at [172, 68] on label "garš" at bounding box center [297, 68] width 446 height 23
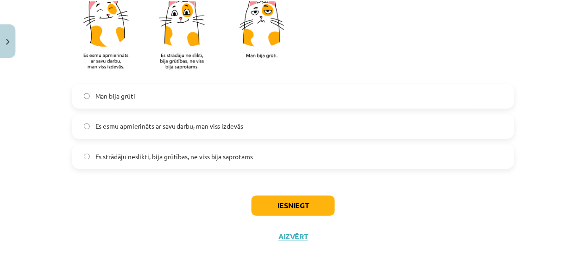
scroll to position [869, 0]
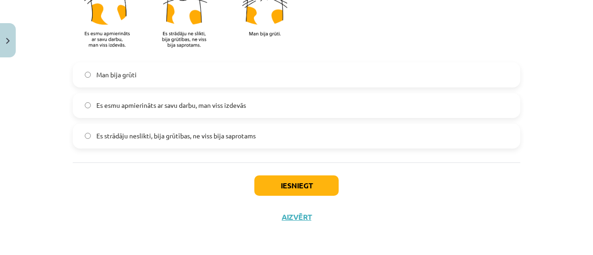
drag, startPoint x: 312, startPoint y: 195, endPoint x: 312, endPoint y: 188, distance: 7.9
click at [312, 195] on div "Iesniegt Aizvērt" at bounding box center [296, 195] width 447 height 65
click at [312, 185] on button "Iesniegt" at bounding box center [296, 186] width 84 height 20
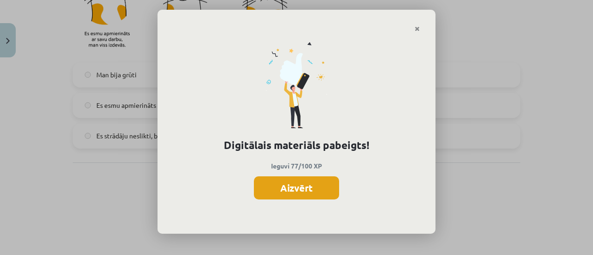
click at [319, 188] on button "Aizvērt" at bounding box center [296, 187] width 85 height 23
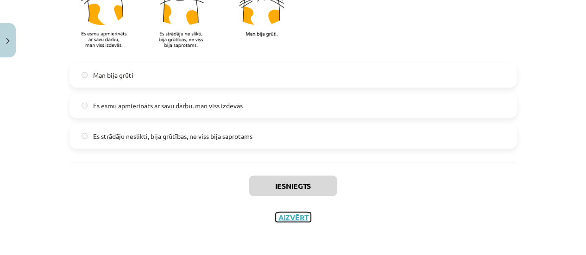
click at [300, 214] on button "Aizvērt" at bounding box center [293, 217] width 35 height 9
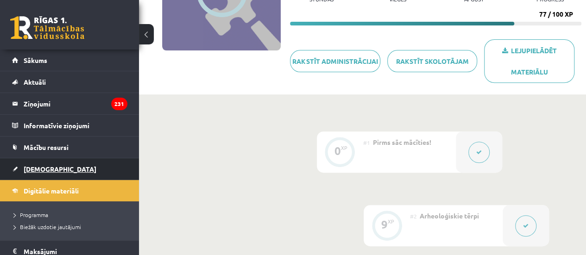
click at [117, 161] on link "[DEMOGRAPHIC_DATA]" at bounding box center [69, 168] width 115 height 21
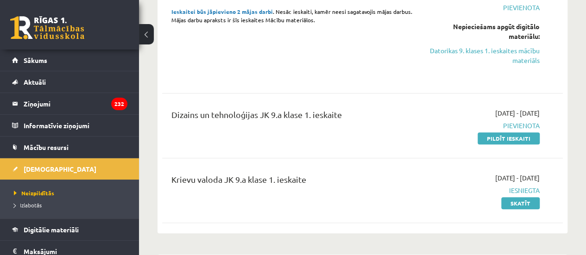
scroll to position [232, 0]
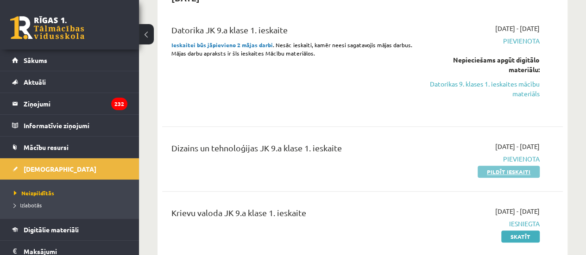
click at [521, 172] on link "Pildīt ieskaiti" at bounding box center [509, 172] width 62 height 12
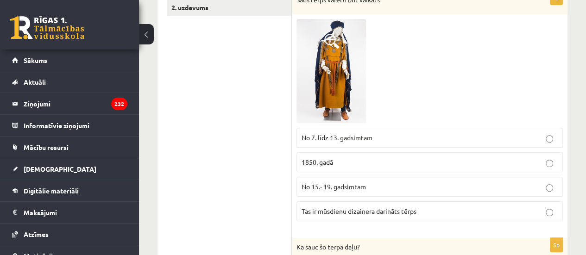
scroll to position [167, 0]
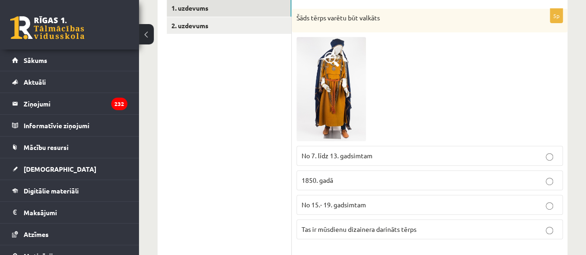
click at [384, 160] on p "No 7. līdz 13. gadsimtam" at bounding box center [430, 156] width 256 height 10
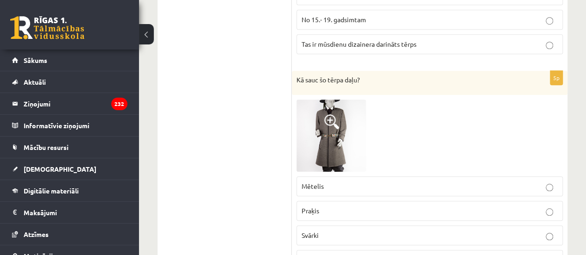
scroll to position [398, 0]
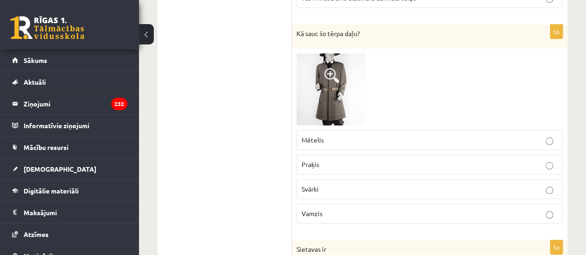
click at [350, 137] on p "Mētelis" at bounding box center [430, 140] width 256 height 10
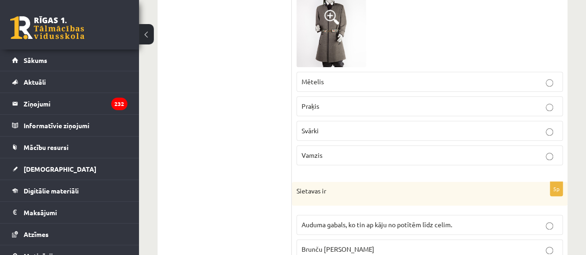
scroll to position [445, 0]
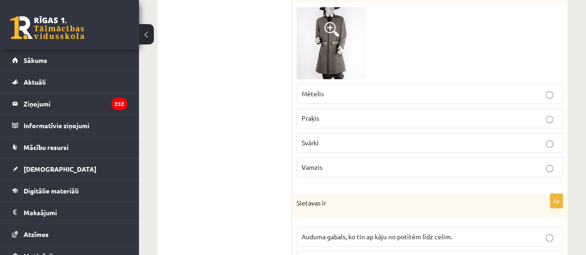
click at [362, 89] on p "Mētelis" at bounding box center [430, 94] width 256 height 10
click at [399, 133] on label "Svārki" at bounding box center [429, 143] width 266 height 20
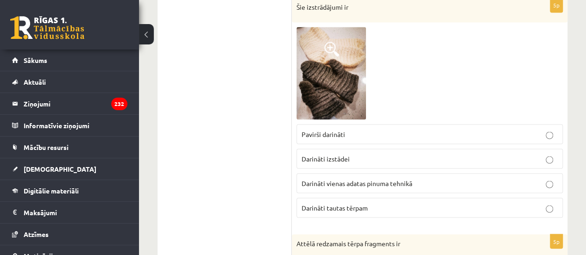
scroll to position [769, 0]
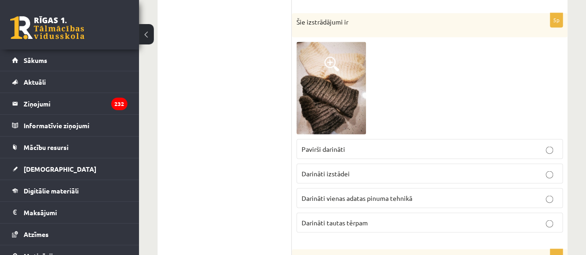
click at [454, 194] on p "Darināti vienas adatas pinuma tehnikā" at bounding box center [430, 198] width 256 height 10
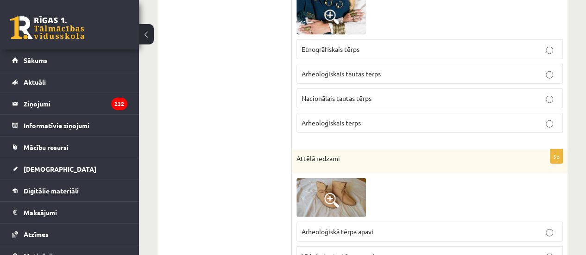
scroll to position [1001, 0]
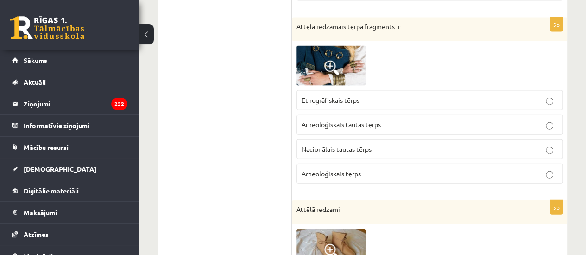
click at [400, 145] on p "Nacionālais tautas tērps" at bounding box center [430, 150] width 256 height 10
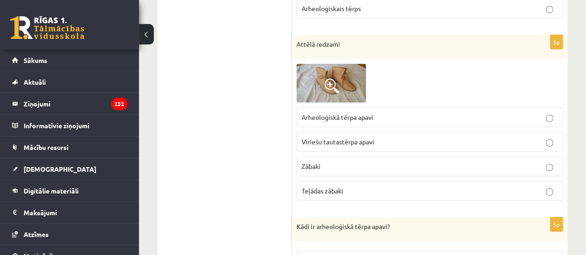
scroll to position [1186, 0]
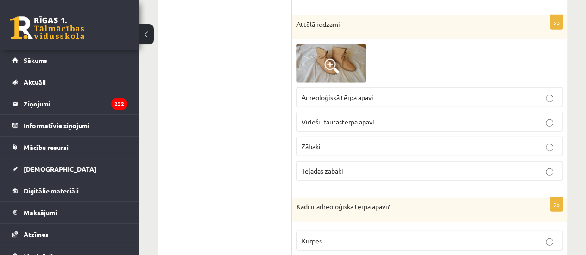
click at [402, 117] on p "Vīriešu tautastērpa apavi" at bounding box center [430, 122] width 256 height 10
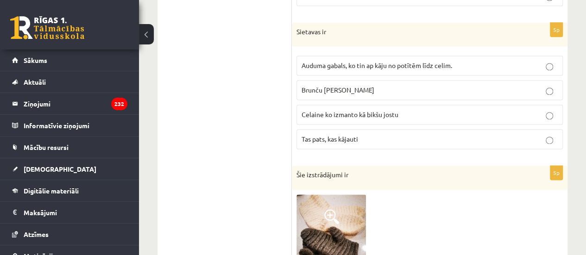
scroll to position [623, 0]
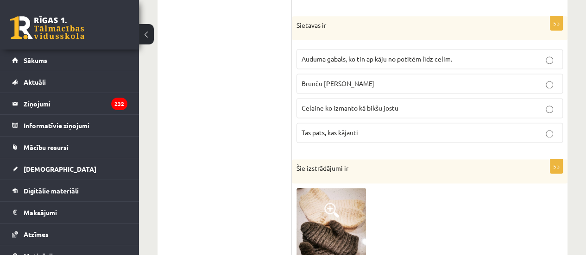
click at [517, 60] on p "Auduma gabals, ko tin ap kāju no potītēm līdz celim." at bounding box center [430, 59] width 256 height 10
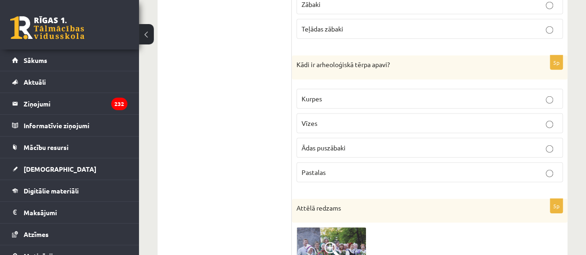
scroll to position [1364, 0]
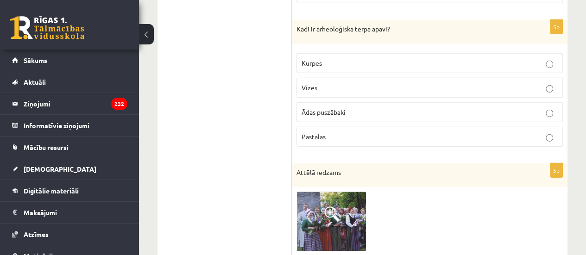
click at [358, 132] on p "Pastalas" at bounding box center [430, 137] width 256 height 10
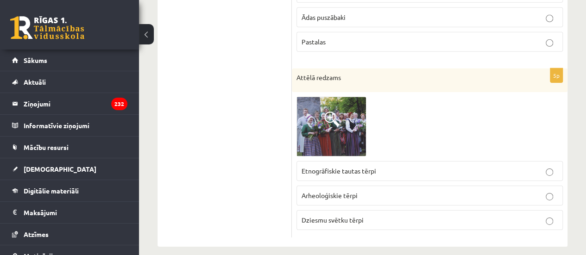
click at [463, 166] on p "Etnogrāfiskie tautas tērpi" at bounding box center [430, 171] width 256 height 10
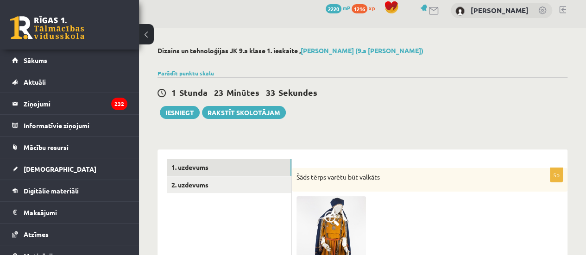
scroll to position [0, 0]
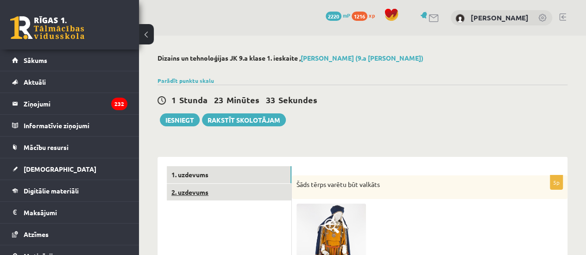
click at [227, 195] on link "2. uzdevums" at bounding box center [229, 192] width 125 height 17
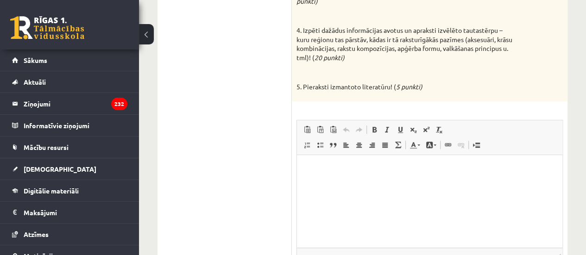
scroll to position [346, 0]
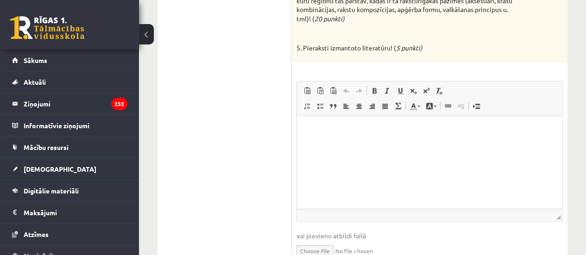
click at [385, 130] on p "Bagātinātā teksta redaktors, wiswyg-editor-user-answer-47433744013640" at bounding box center [429, 131] width 247 height 10
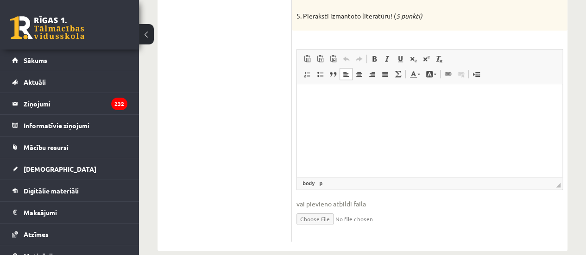
scroll to position [393, 0]
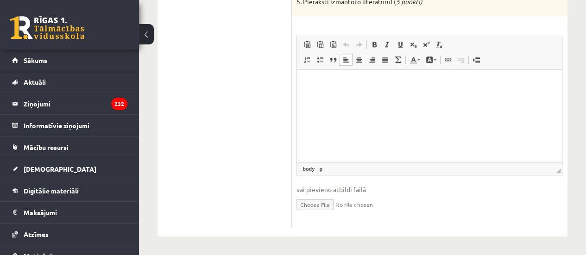
drag, startPoint x: 574, startPoint y: 36, endPoint x: 223, endPoint y: 3, distance: 352.1
click at [378, 85] on p "Bagātinātā teksta redaktors, wiswyg-editor-user-answer-47433744013640" at bounding box center [429, 84] width 247 height 10
click at [381, 87] on p "Bagātinātā teksta redaktors, wiswyg-editor-user-answer-47433744013640" at bounding box center [429, 84] width 247 height 10
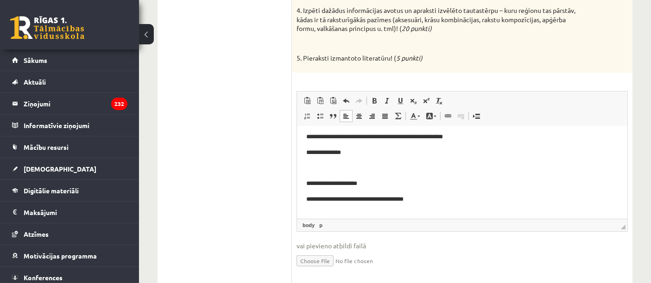
scroll to position [160, 0]
click at [428, 196] on p "**********" at bounding box center [458, 200] width 304 height 10
click at [465, 220] on span "◢ Elementa ceļš body p" at bounding box center [462, 225] width 330 height 13
click at [465, 214] on p "**********" at bounding box center [458, 215] width 304 height 10
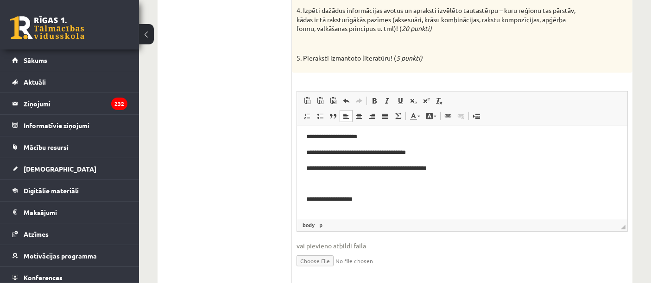
scroll to position [222, 0]
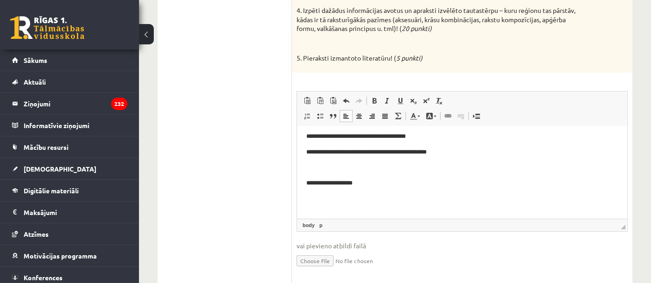
click at [356, 183] on p "**********" at bounding box center [458, 184] width 304 height 10
click at [327, 199] on p "Bagātinātā teksta redaktors, wiswyg-editor-user-answer-47433744013640" at bounding box center [462, 200] width 312 height 10
drag, startPoint x: 363, startPoint y: 184, endPoint x: 301, endPoint y: 182, distance: 62.1
click at [301, 182] on html "**********" at bounding box center [461, 66] width 330 height 325
click at [377, 99] on span at bounding box center [374, 100] width 7 height 7
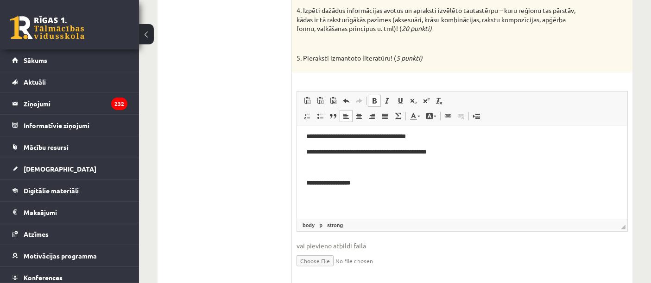
click at [407, 201] on p "Bagātinātā teksta redaktors, wiswyg-editor-user-answer-47433744013640" at bounding box center [462, 200] width 312 height 10
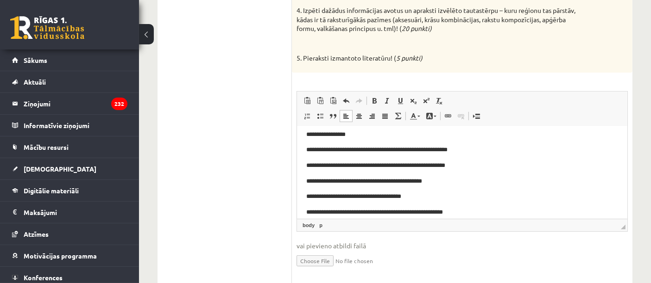
scroll to position [68, 0]
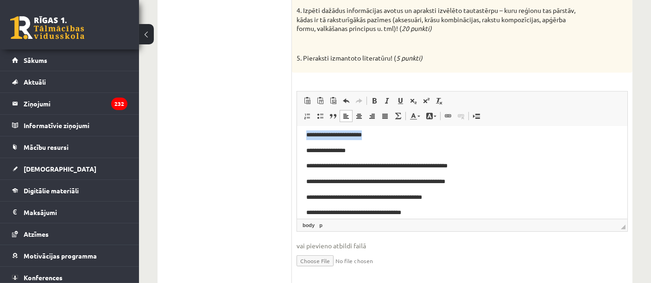
drag, startPoint x: 378, startPoint y: 136, endPoint x: 303, endPoint y: 134, distance: 75.5
click at [303, 134] on html "**********" at bounding box center [461, 221] width 330 height 325
click at [373, 101] on span at bounding box center [374, 100] width 7 height 7
drag, startPoint x: 356, startPoint y: 152, endPoint x: 315, endPoint y: 131, distance: 46.0
click at [302, 154] on html "**********" at bounding box center [461, 221] width 330 height 325
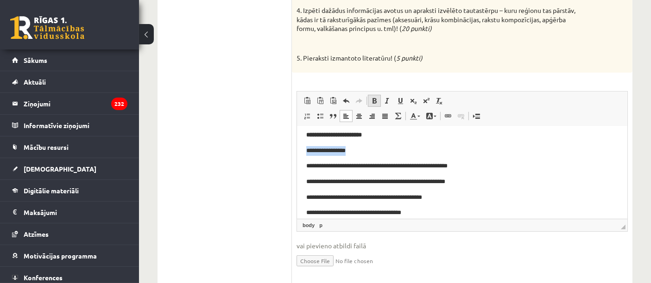
click at [375, 101] on span at bounding box center [374, 100] width 7 height 7
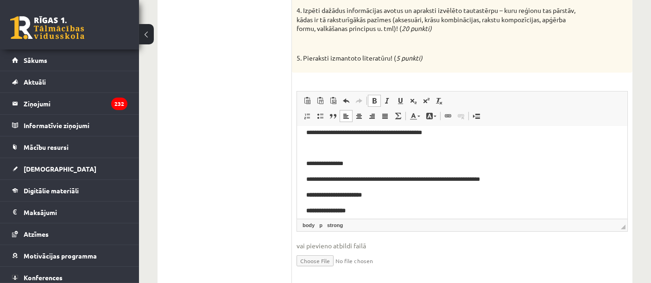
scroll to position [0, 0]
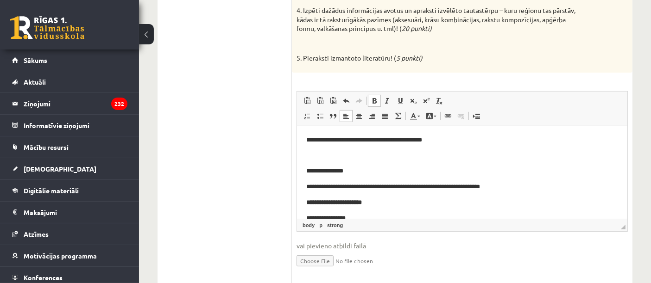
drag, startPoint x: 356, startPoint y: 172, endPoint x: 560, endPoint y: 309, distance: 246.0
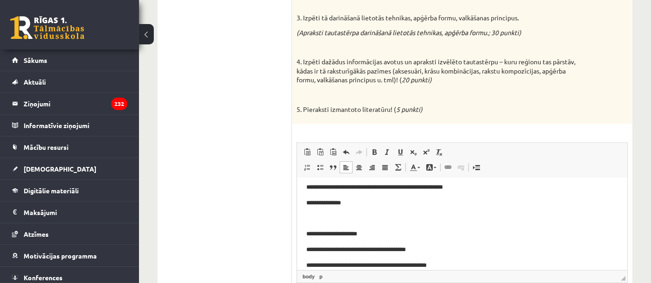
scroll to position [154, 0]
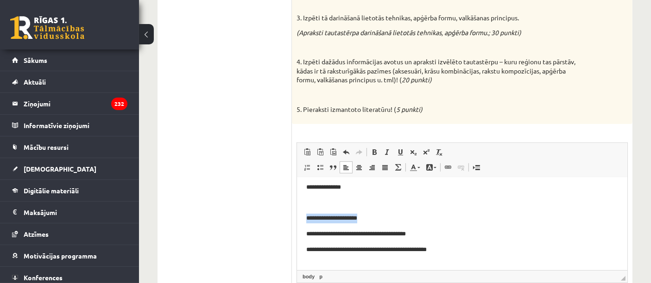
drag, startPoint x: 370, startPoint y: 221, endPoint x: 313, endPoint y: 194, distance: 63.0
click at [296, 221] on html "**********" at bounding box center [461, 175] width 330 height 303
click at [374, 153] on span at bounding box center [374, 152] width 7 height 7
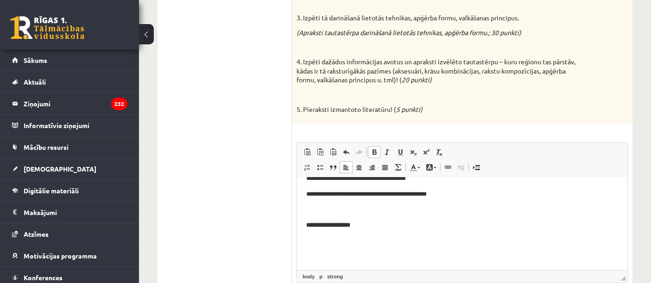
scroll to position [211, 0]
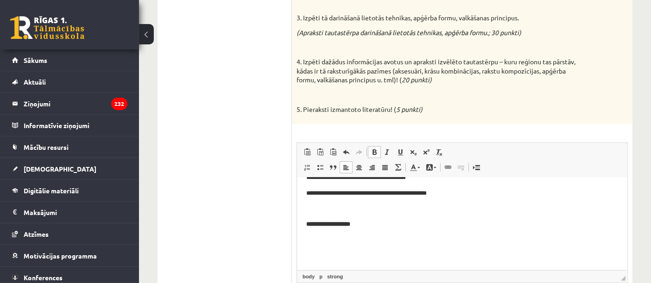
drag, startPoint x: 320, startPoint y: 243, endPoint x: 333, endPoint y: 244, distance: 13.0
click at [320, 244] on p "Bagātinātā teksta redaktors, wiswyg-editor-user-answer-47433744013640" at bounding box center [462, 241] width 312 height 10
click at [369, 151] on link "Treknraksts Klaviatūras saīsne vadīšanas taustiņš+B" at bounding box center [374, 152] width 13 height 12
click at [374, 146] on link "Treknraksts Klaviatūras saīsne vadīšanas taustiņš+B" at bounding box center [374, 152] width 13 height 12
click at [353, 240] on p "*" at bounding box center [458, 241] width 304 height 10
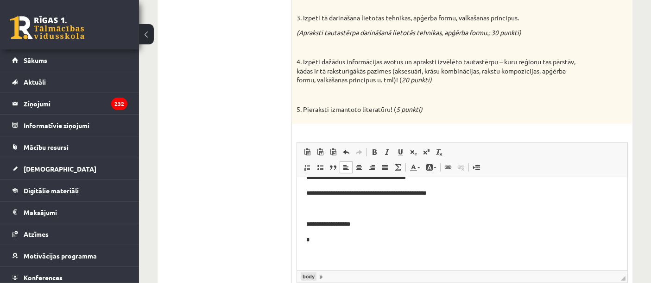
click at [311, 255] on link "body" at bounding box center [309, 277] width 16 height 8
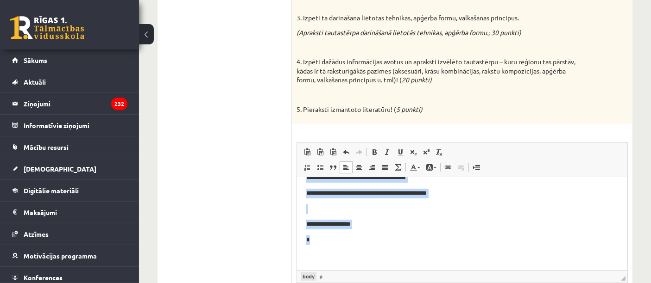
scroll to position [186, 0]
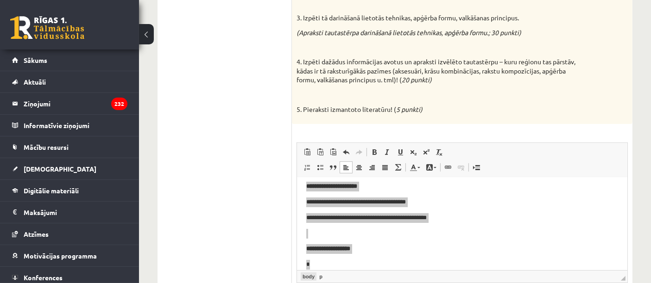
click at [311, 255] on link "body" at bounding box center [309, 277] width 16 height 8
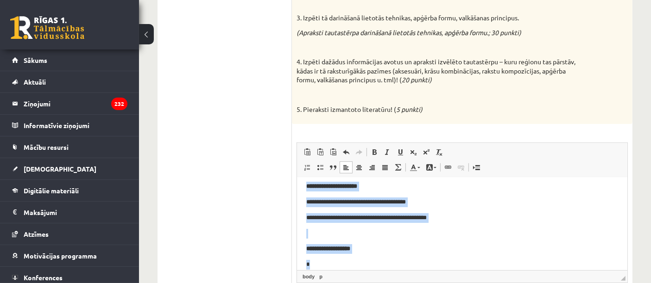
click at [417, 249] on p "**********" at bounding box center [458, 250] width 304 height 10
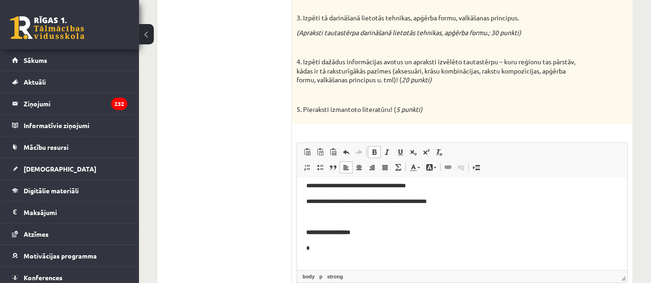
scroll to position [211, 0]
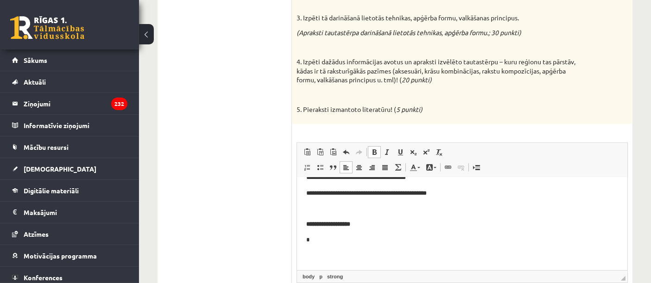
click at [326, 239] on p "*" at bounding box center [458, 241] width 304 height 10
click at [327, 169] on link "Bloka citāts" at bounding box center [333, 168] width 13 height 12
click at [315, 169] on link "Ievietot/noņemt sarakstu ar aizzīmēm" at bounding box center [320, 168] width 13 height 12
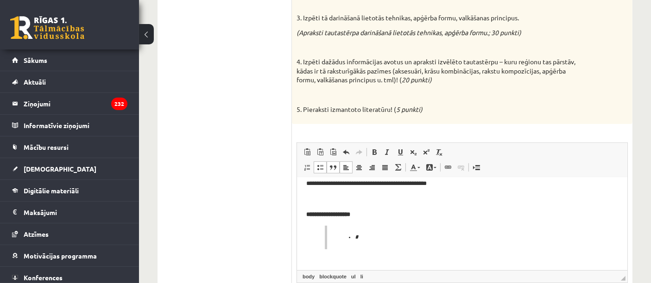
scroll to position [225, 0]
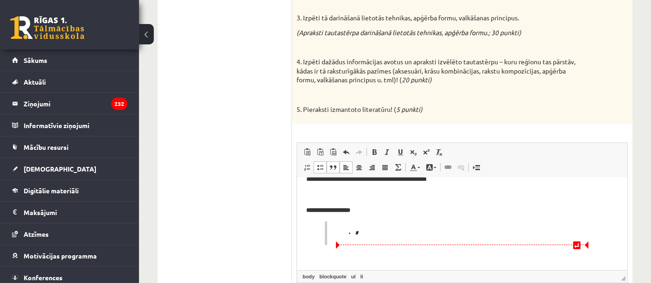
click at [401, 238] on li "*" at bounding box center [461, 234] width 215 height 10
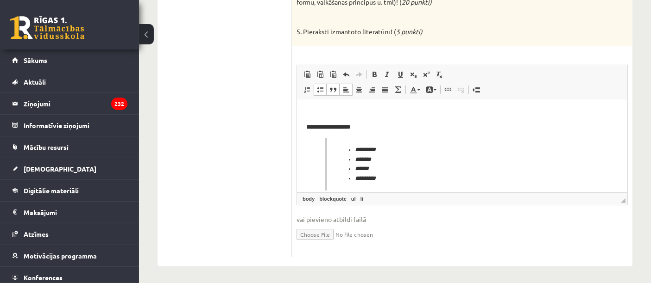
scroll to position [327, 0]
drag, startPoint x: 321, startPoint y: 90, endPoint x: 323, endPoint y: 96, distance: 6.5
click at [321, 90] on span at bounding box center [319, 89] width 7 height 7
click at [321, 89] on span at bounding box center [319, 89] width 7 height 7
click at [319, 86] on span at bounding box center [319, 89] width 7 height 7
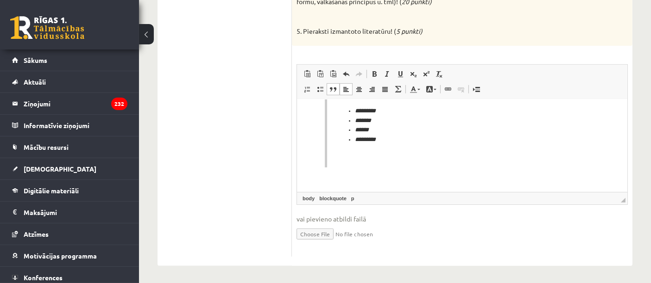
scroll to position [270, 0]
click at [333, 89] on span at bounding box center [332, 89] width 7 height 7
drag, startPoint x: 353, startPoint y: 165, endPoint x: 332, endPoint y: 135, distance: 37.3
click at [300, 167] on html "**********" at bounding box center [461, 11] width 330 height 361
click at [378, 68] on span "Treknraksts Klaviatūras saīsne vadīšanas taustiņš+B Slīpraksts Klaviatūras saīs…" at bounding box center [408, 75] width 80 height 15
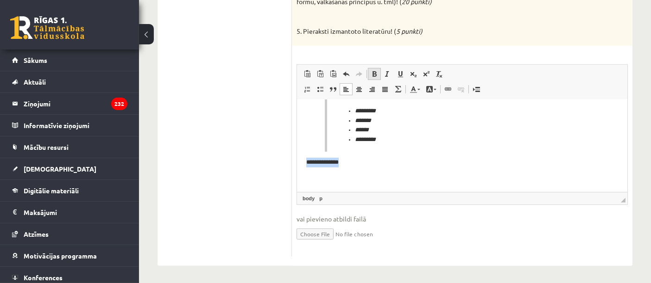
click at [374, 76] on span at bounding box center [374, 73] width 7 height 7
click at [368, 164] on p "**********" at bounding box center [458, 163] width 304 height 10
click at [320, 90] on span at bounding box center [319, 89] width 7 height 7
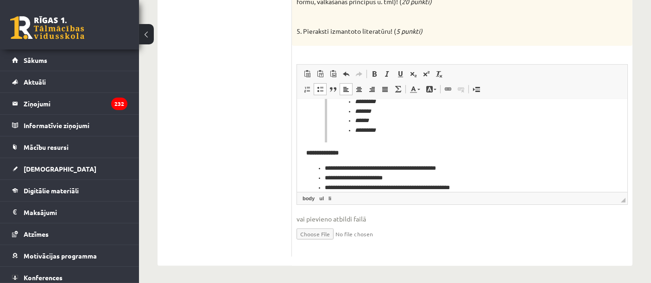
scroll to position [288, 0]
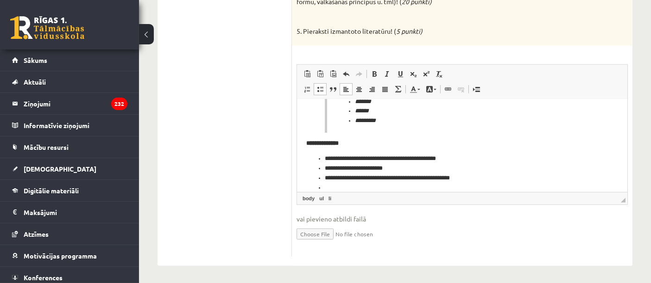
click at [320, 90] on span at bounding box center [319, 89] width 7 height 7
click at [530, 187] on body "**********" at bounding box center [462, 17] width 312 height 393
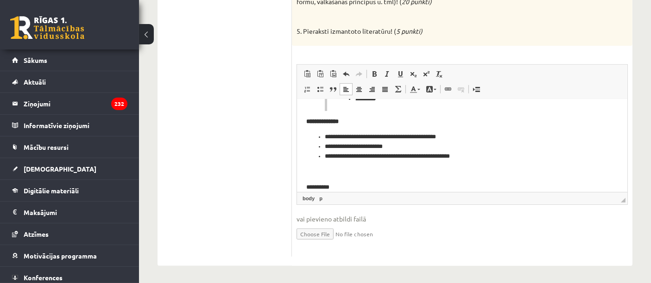
scroll to position [325, 0]
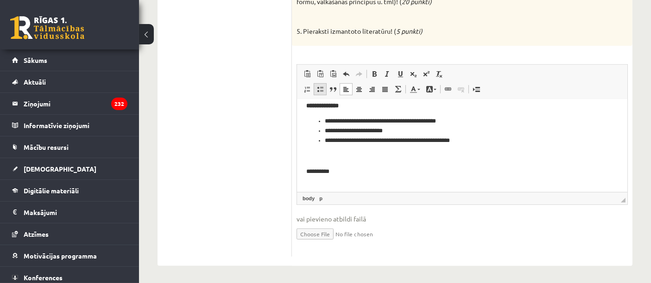
click at [317, 88] on span at bounding box center [319, 89] width 7 height 7
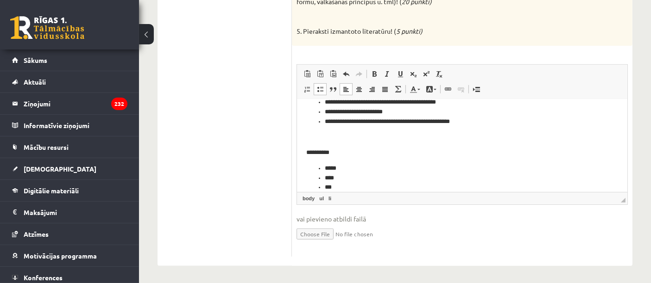
scroll to position [354, 0]
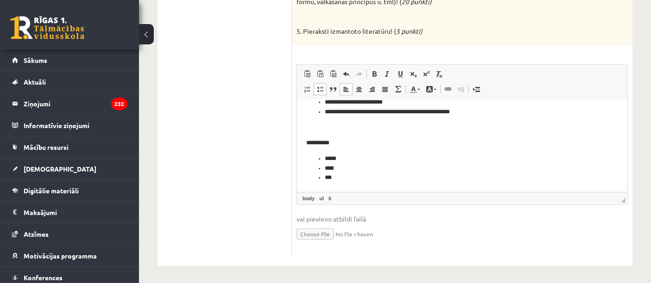
click at [316, 91] on span at bounding box center [319, 89] width 7 height 7
click at [316, 89] on span at bounding box center [319, 89] width 7 height 7
click at [322, 84] on link "Ievietot/noņemt sarakstu ar aizzīmēm" at bounding box center [320, 89] width 13 height 12
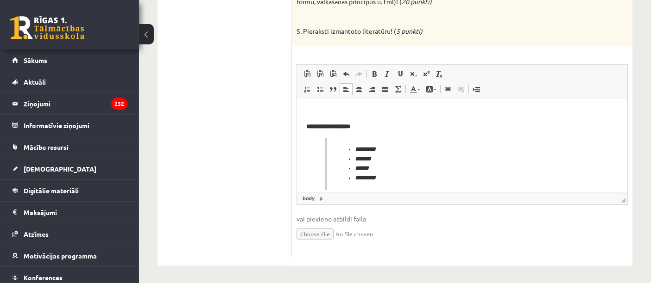
scroll to position [251, 0]
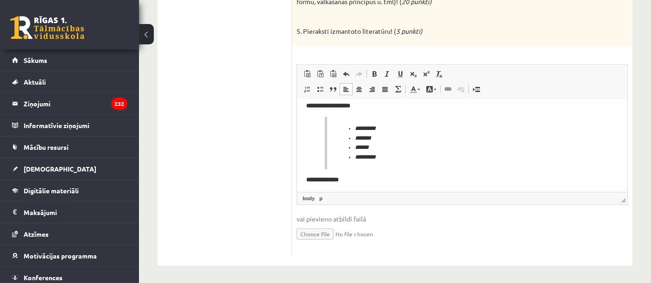
drag, startPoint x: 413, startPoint y: 153, endPoint x: 343, endPoint y: 129, distance: 74.1
click at [343, 129] on ul "********* ******* ****** *********" at bounding box center [465, 143] width 259 height 38
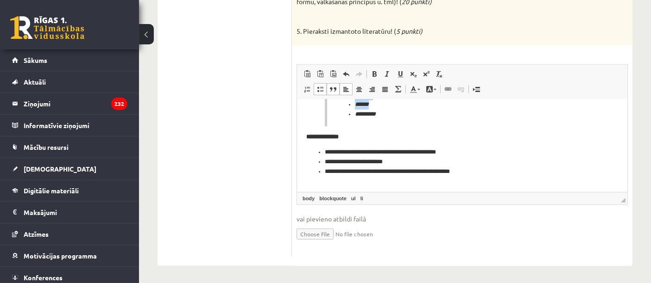
scroll to position [280, 0]
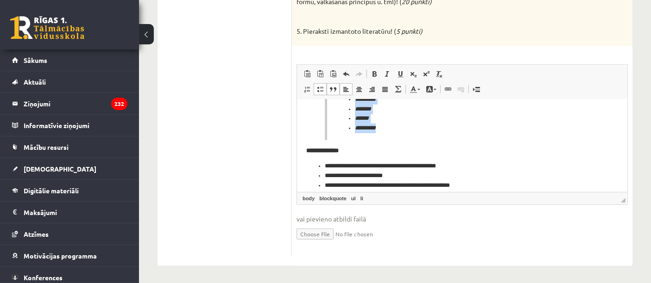
drag, startPoint x: 338, startPoint y: 128, endPoint x: 394, endPoint y: 139, distance: 57.5
click at [394, 139] on blockquote "********* ******* ****** *********" at bounding box center [461, 114] width 275 height 52
click at [320, 89] on span at bounding box center [319, 89] width 7 height 7
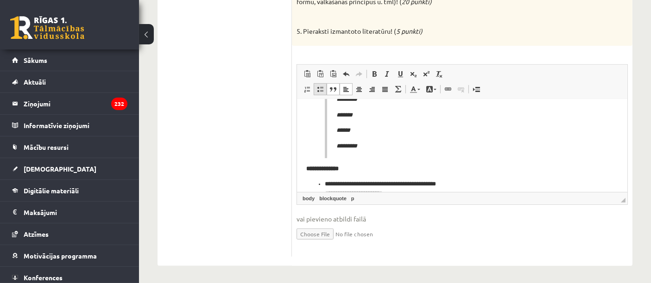
click at [320, 89] on span at bounding box center [319, 89] width 7 height 7
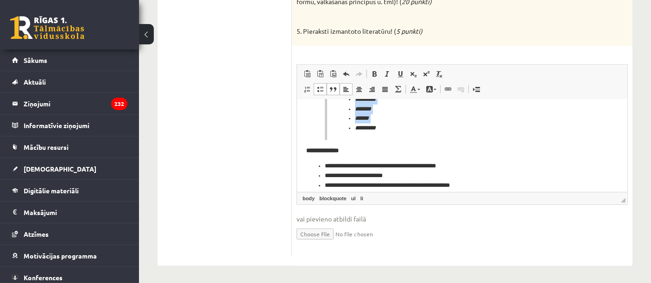
click at [331, 89] on span at bounding box center [332, 89] width 7 height 7
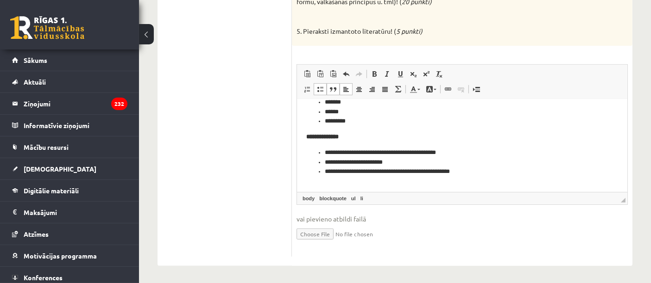
scroll to position [266, 0]
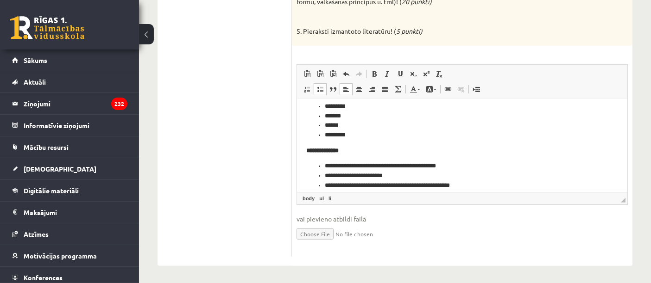
click at [381, 135] on li "*********" at bounding box center [457, 136] width 267 height 10
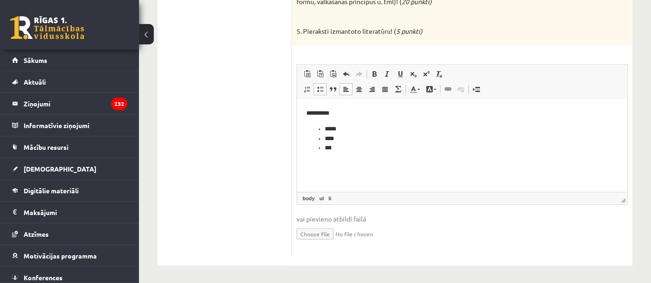
scroll to position [372, 0]
click at [319, 90] on span at bounding box center [319, 89] width 7 height 7
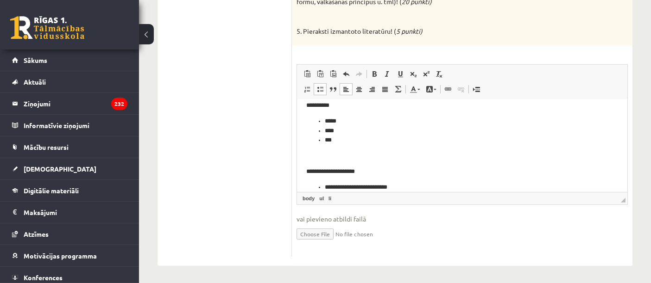
click at [379, 168] on p "**********" at bounding box center [458, 172] width 304 height 10
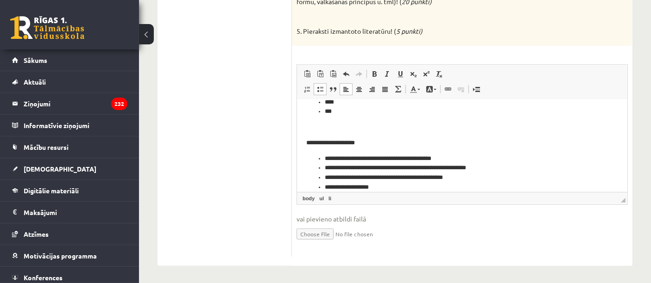
scroll to position [416, 0]
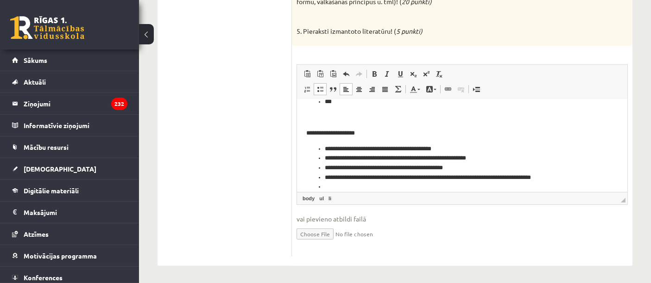
click at [318, 89] on span at bounding box center [319, 89] width 7 height 7
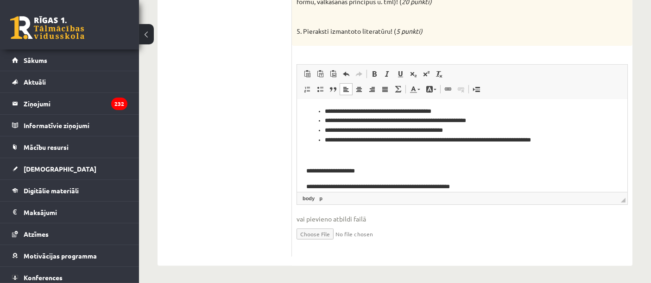
scroll to position [469, 0]
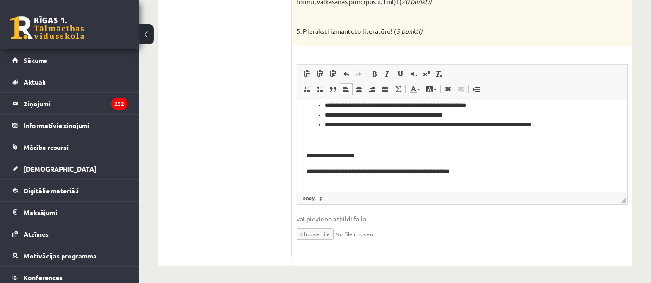
click at [387, 173] on p "**********" at bounding box center [458, 172] width 304 height 10
click at [494, 173] on p "**********" at bounding box center [458, 172] width 304 height 10
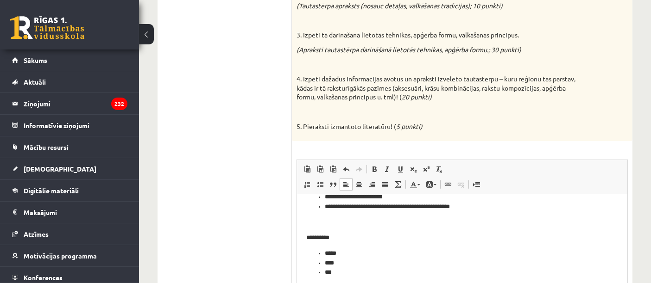
scroll to position [327, 0]
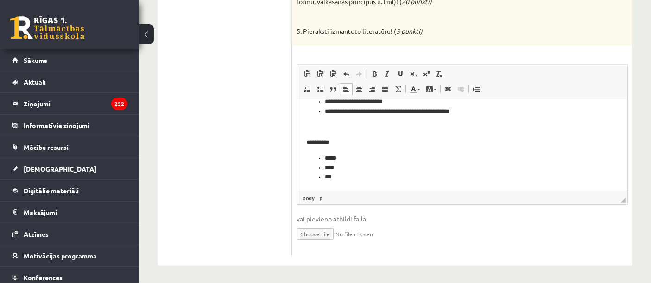
drag, startPoint x: 617, startPoint y: 76, endPoint x: 542, endPoint y: 94, distance: 77.4
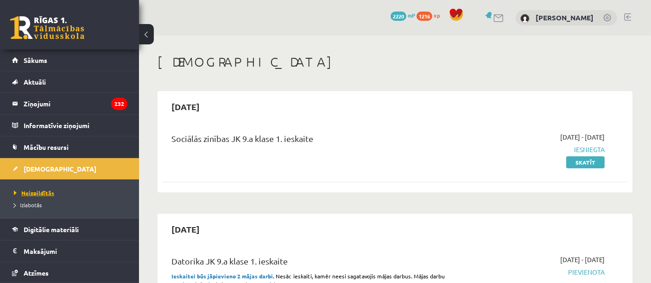
click at [42, 193] on span "Neizpildītās" at bounding box center [34, 192] width 40 height 7
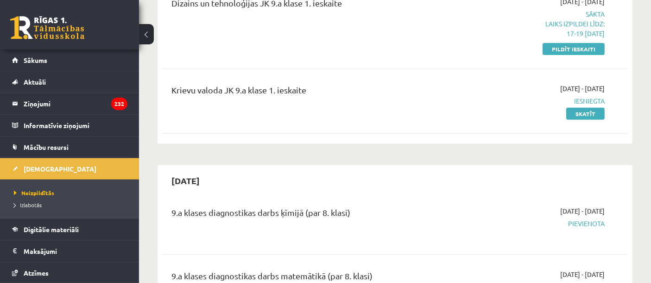
scroll to position [309, 0]
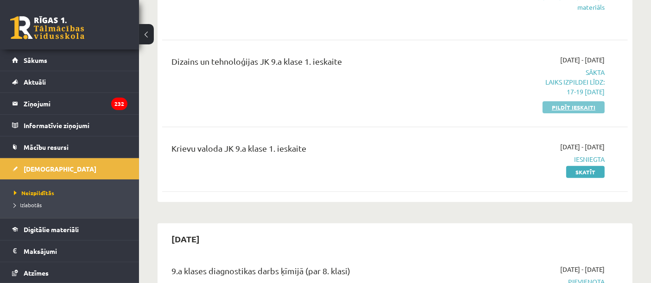
click at [579, 108] on link "Pildīt ieskaiti" at bounding box center [573, 107] width 62 height 12
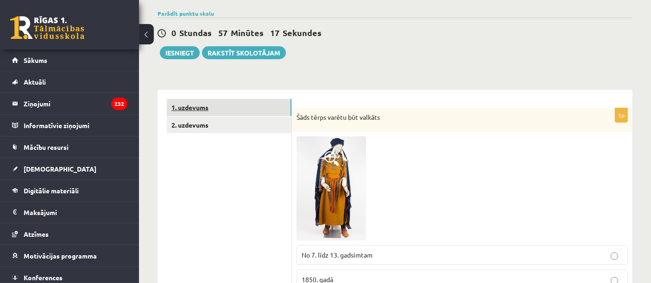
scroll to position [51, 0]
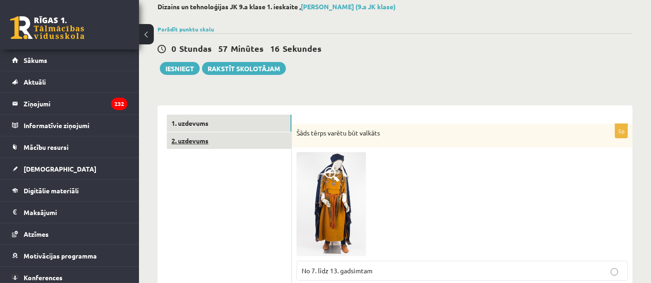
click at [201, 134] on link "2. uzdevums" at bounding box center [229, 140] width 125 height 17
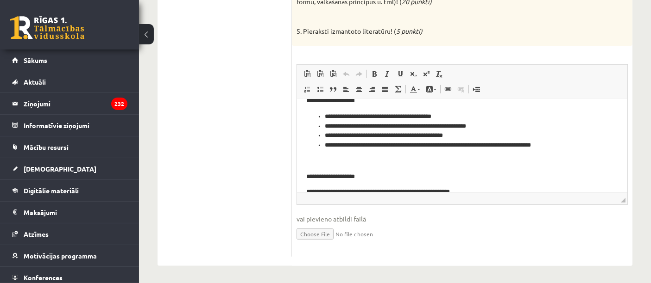
scroll to position [495, 0]
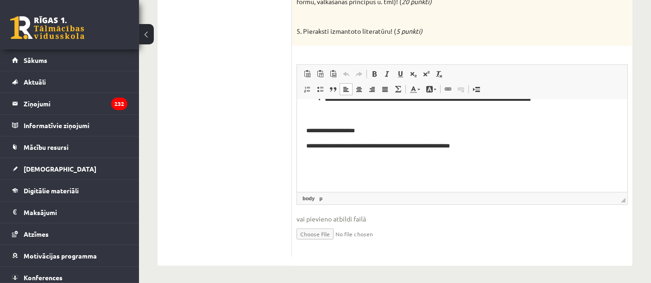
click at [325, 164] on p "Bagātinātā teksta redaktors, wiswyg-editor-user-answer-47433886675180" at bounding box center [462, 162] width 312 height 10
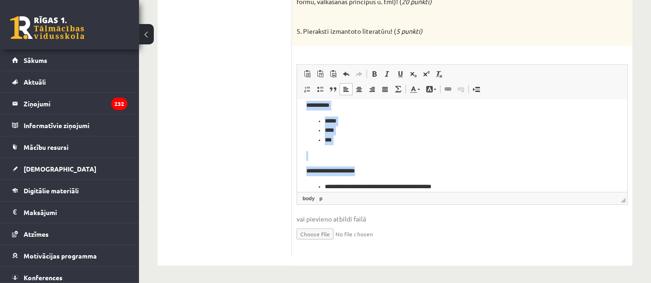
scroll to position [378, 0]
drag, startPoint x: 371, startPoint y: 105, endPoint x: 302, endPoint y: 172, distance: 95.6
click at [302, 172] on html "**********" at bounding box center [461, 15] width 330 height 587
click at [377, 74] on span at bounding box center [374, 73] width 7 height 7
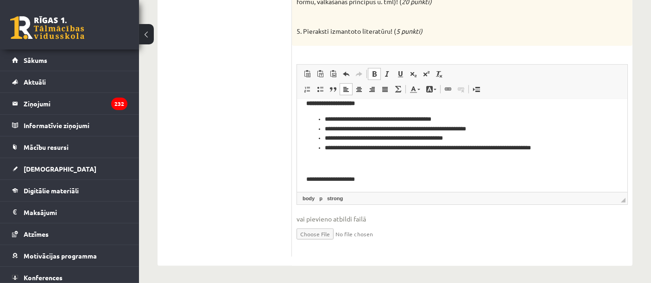
scroll to position [480, 0]
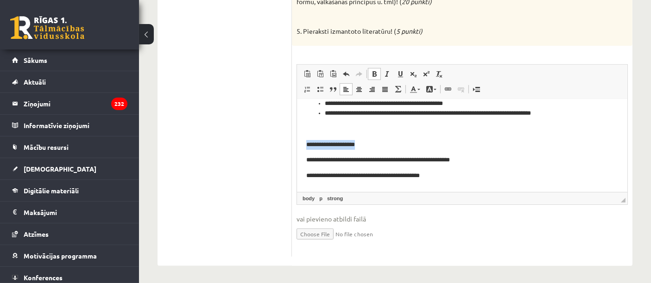
drag, startPoint x: 359, startPoint y: 145, endPoint x: 301, endPoint y: 148, distance: 58.4
click at [371, 73] on span at bounding box center [374, 73] width 7 height 7
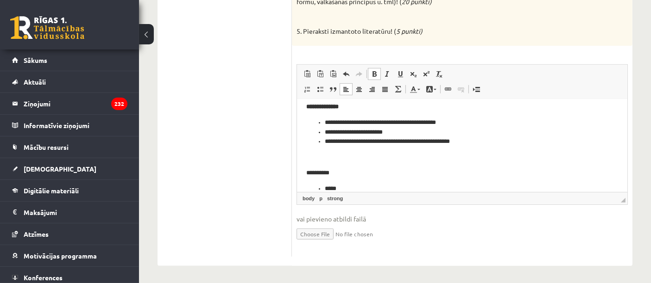
scroll to position [326, 0]
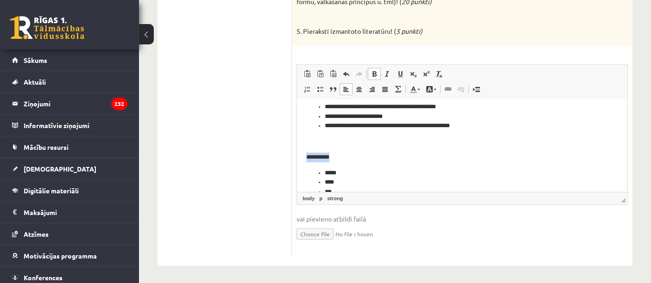
drag, startPoint x: 334, startPoint y: 161, endPoint x: 300, endPoint y: 135, distance: 42.6
click at [296, 157] on html "**********" at bounding box center [461, 66] width 330 height 587
click at [373, 71] on span at bounding box center [374, 73] width 7 height 7
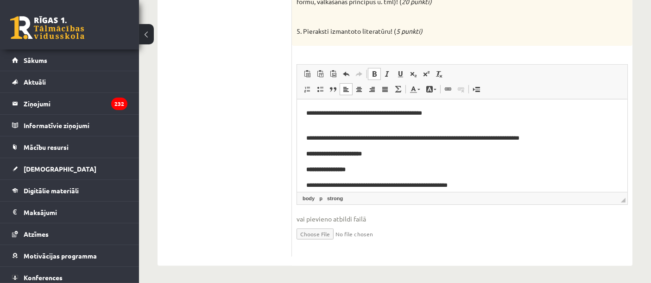
scroll to position [276, 0]
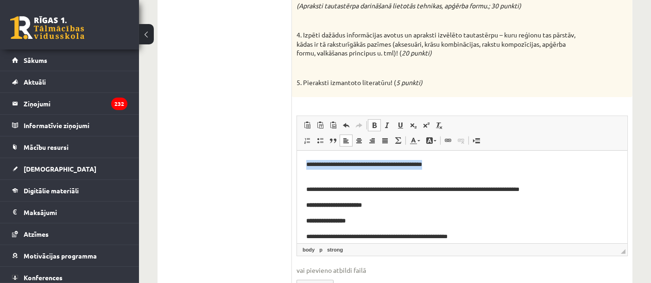
drag, startPoint x: 452, startPoint y: 165, endPoint x: 583, endPoint y: 316, distance: 200.0
click at [374, 124] on span at bounding box center [374, 125] width 7 height 7
click at [430, 140] on span at bounding box center [429, 140] width 7 height 7
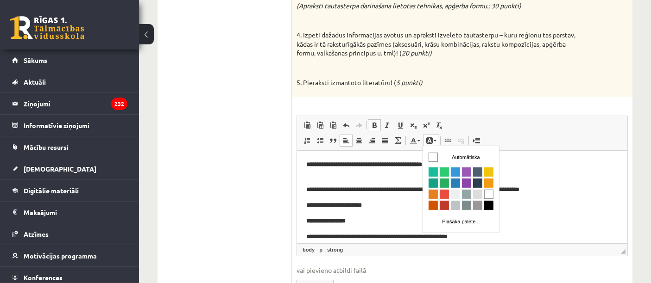
scroll to position [0, 0]
drag, startPoint x: 560, startPoint y: 131, endPoint x: 468, endPoint y: 120, distance: 91.9
click at [560, 132] on span "Ielīmēt Klaviatūras saīsne vadīšanas taustiņš+V Ievietot kā vienkāršu tekstu Kl…" at bounding box center [462, 126] width 323 height 15
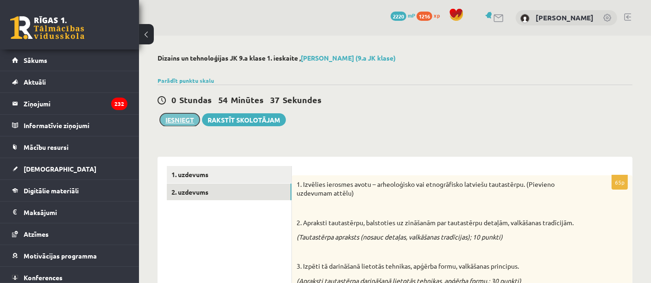
click at [179, 118] on button "Iesniegt" at bounding box center [180, 119] width 40 height 13
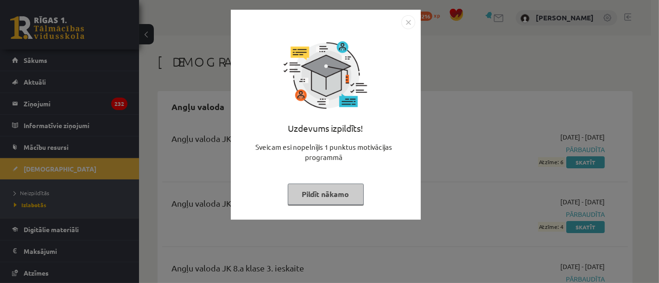
click at [406, 25] on img "Close" at bounding box center [408, 22] width 14 height 14
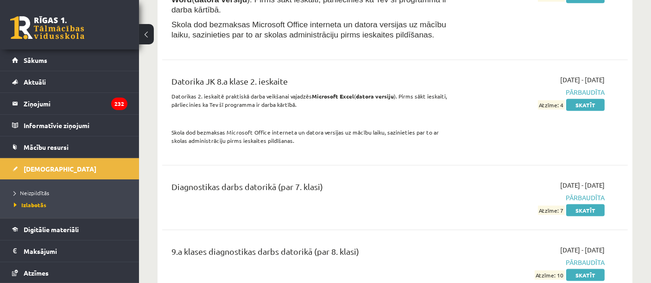
scroll to position [1132, 0]
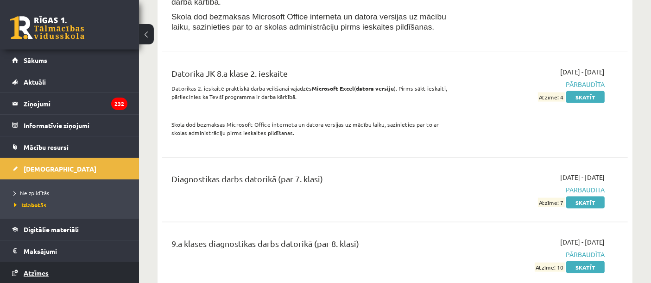
click at [22, 270] on link "Atzīmes" at bounding box center [69, 273] width 115 height 21
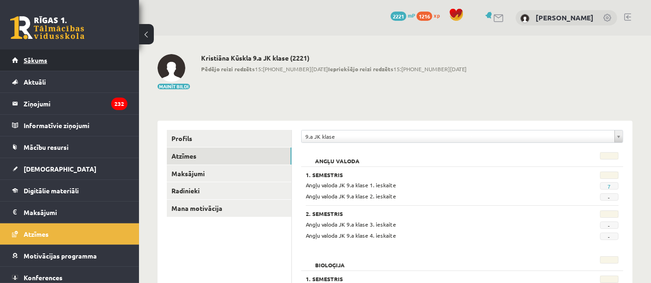
click at [21, 52] on link "Sākums" at bounding box center [69, 60] width 115 height 21
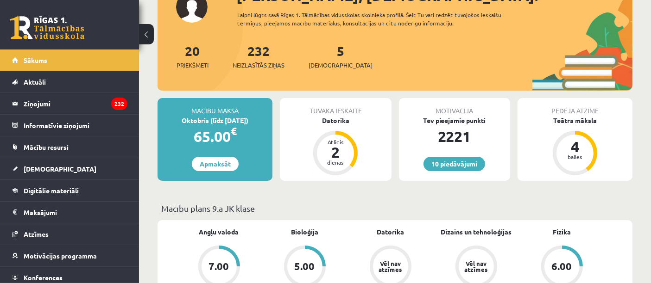
scroll to position [103, 0]
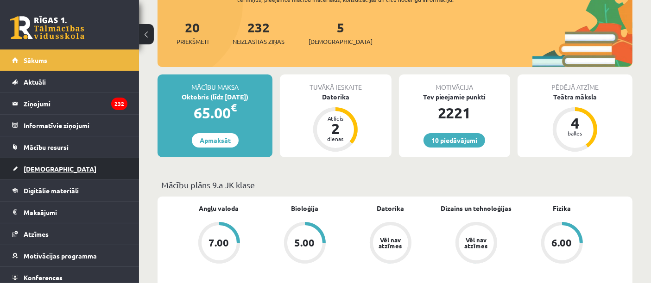
click at [80, 171] on link "[DEMOGRAPHIC_DATA]" at bounding box center [69, 168] width 115 height 21
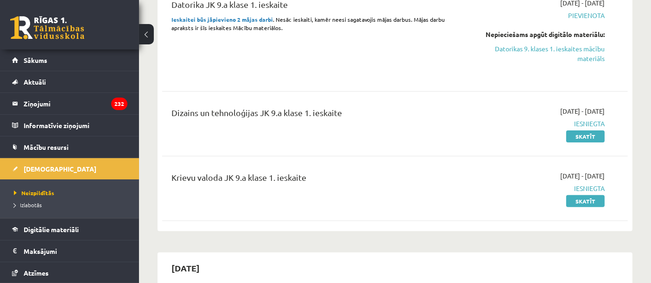
scroll to position [206, 0]
